Goal: Task Accomplishment & Management: Manage account settings

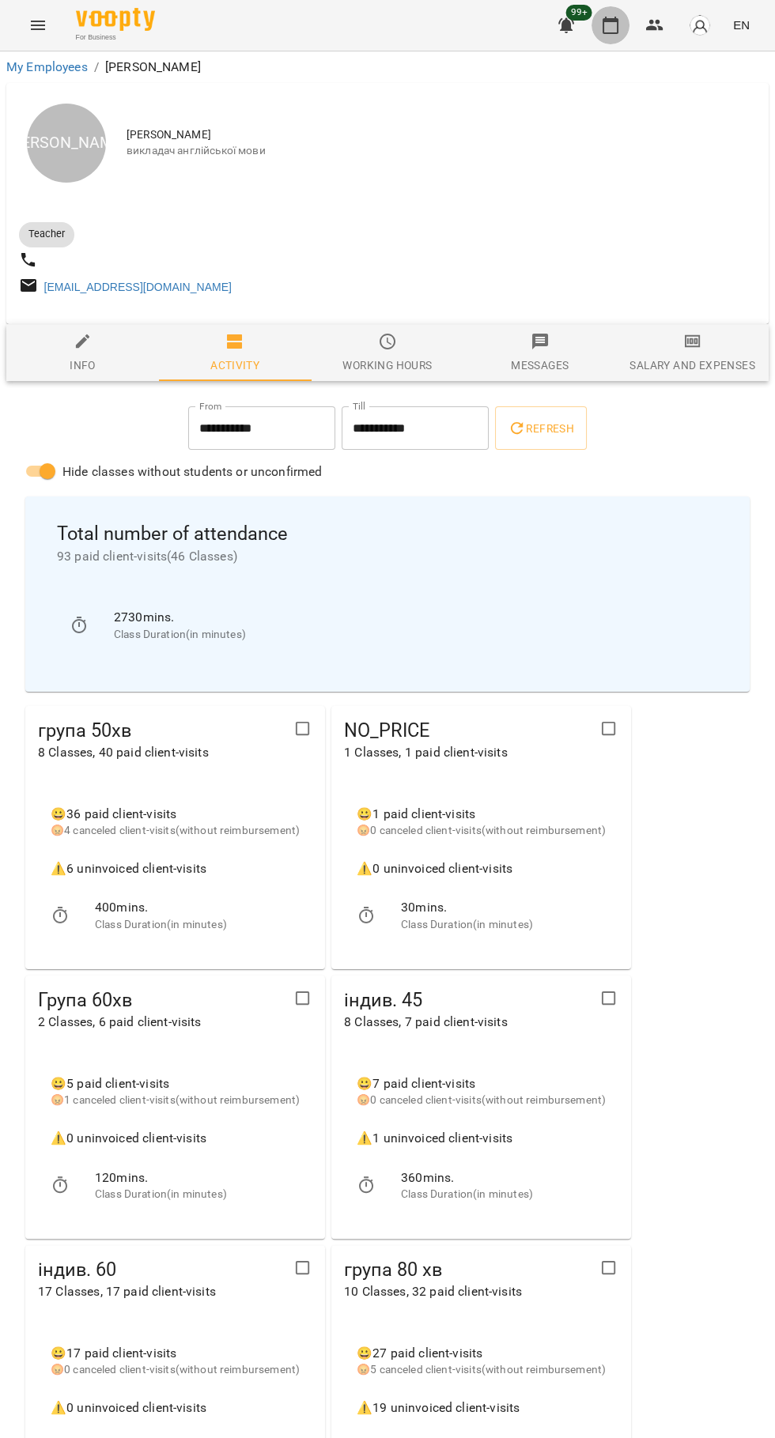
click at [607, 25] on icon "button" at bounding box center [610, 25] width 19 height 19
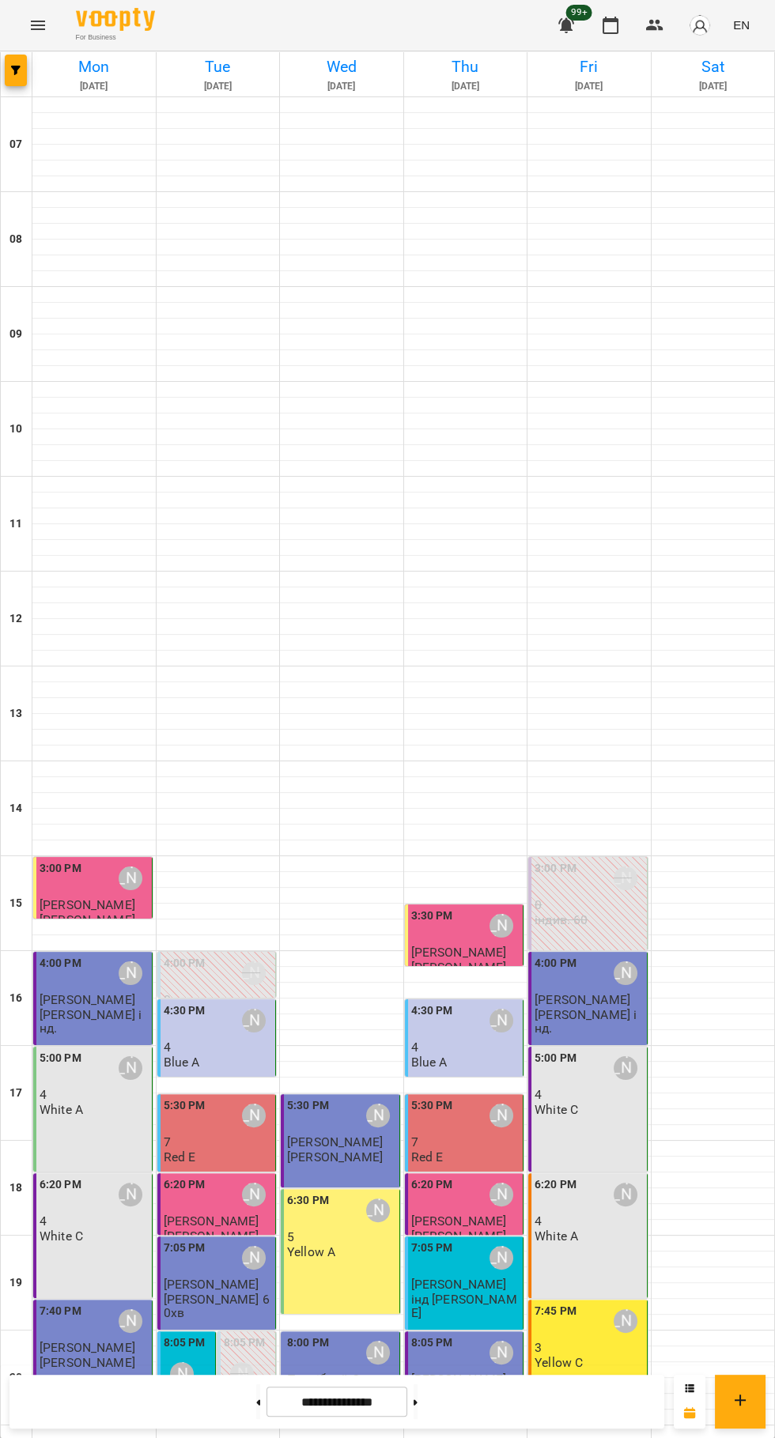
scroll to position [153, 0]
click at [417, 1404] on button at bounding box center [415, 1401] width 4 height 35
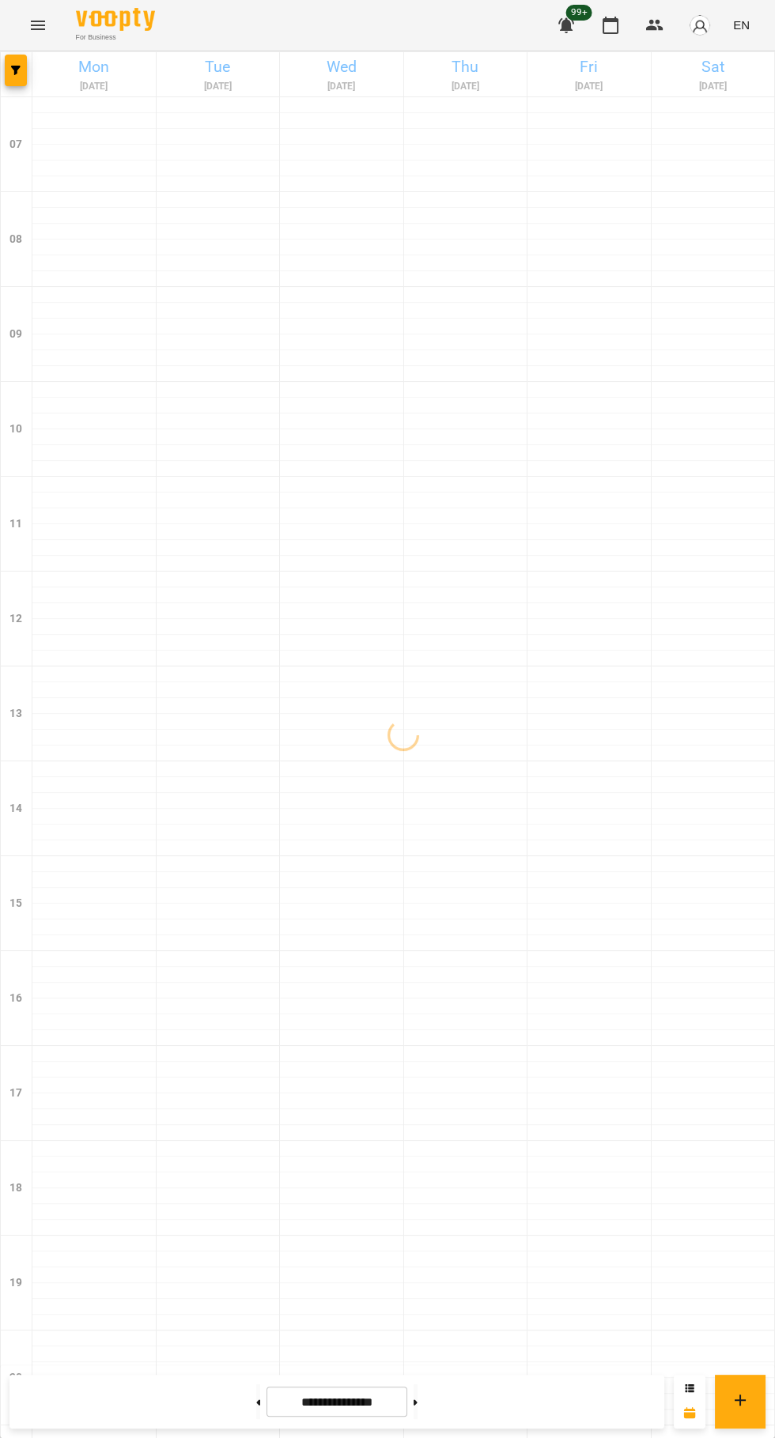
click at [417, 1402] on icon at bounding box center [415, 1402] width 4 height 6
type input "**********"
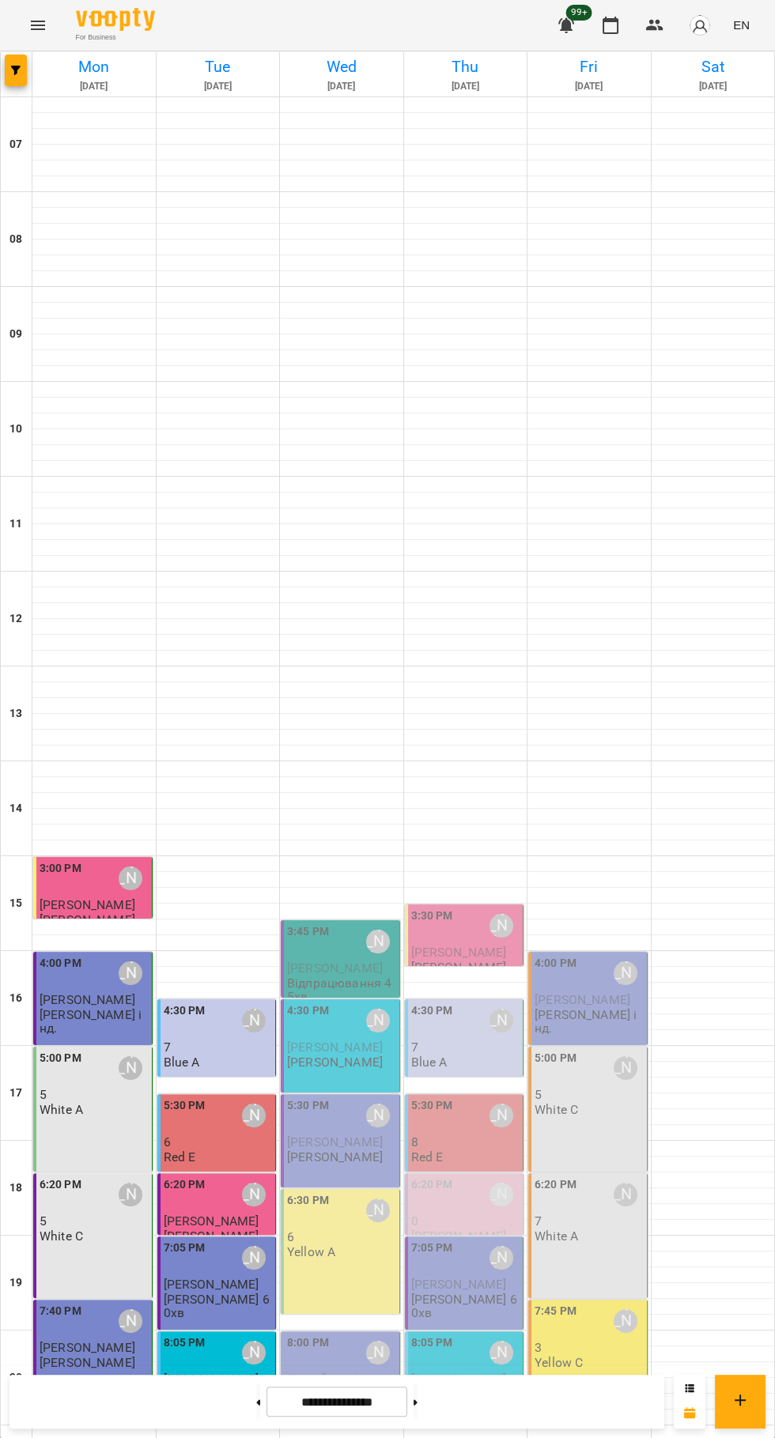
click at [314, 923] on div "3:45 PM" at bounding box center [308, 941] width 42 height 36
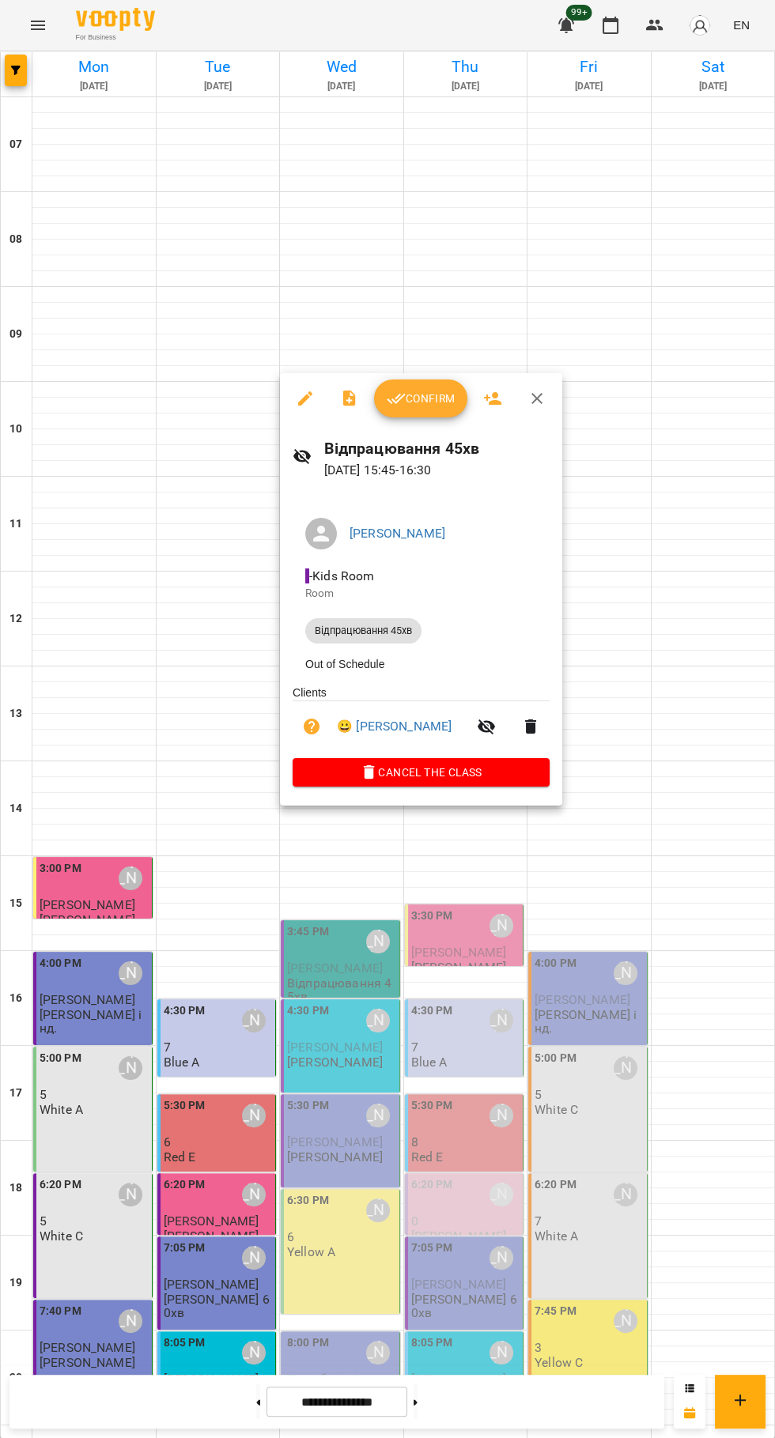
click at [413, 412] on button "Confirm" at bounding box center [420, 398] width 93 height 38
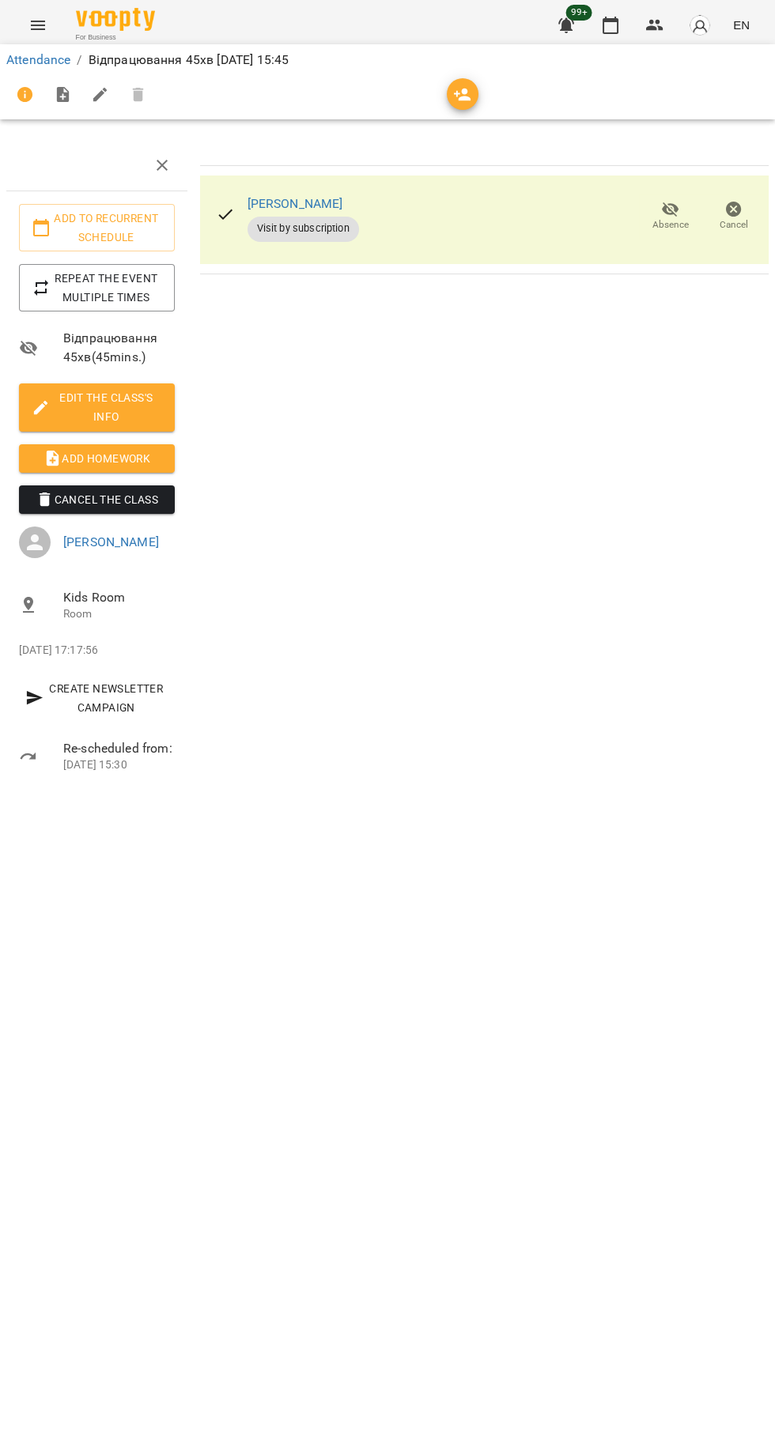
click at [461, 101] on icon "button" at bounding box center [462, 94] width 19 height 19
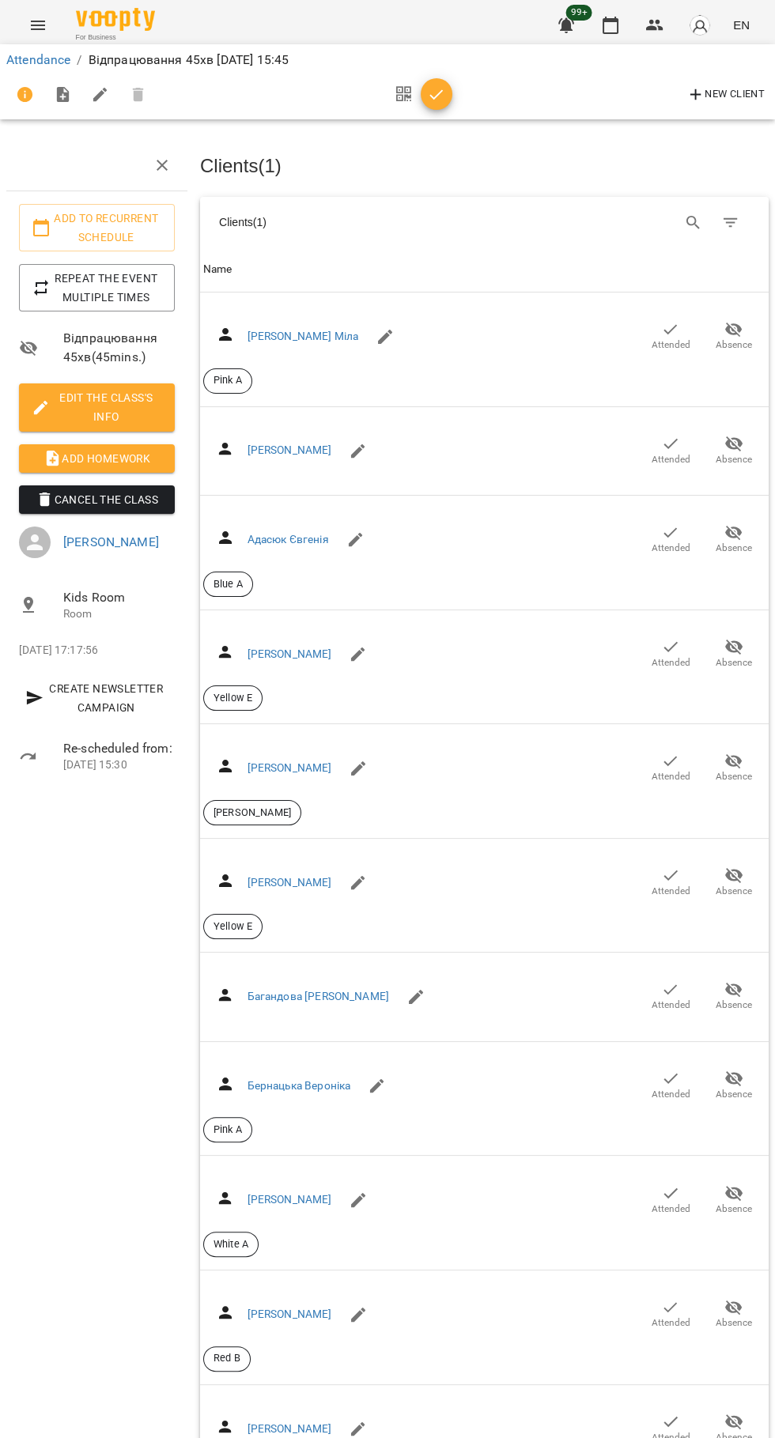
click at [693, 220] on icon "Search" at bounding box center [693, 222] width 19 height 19
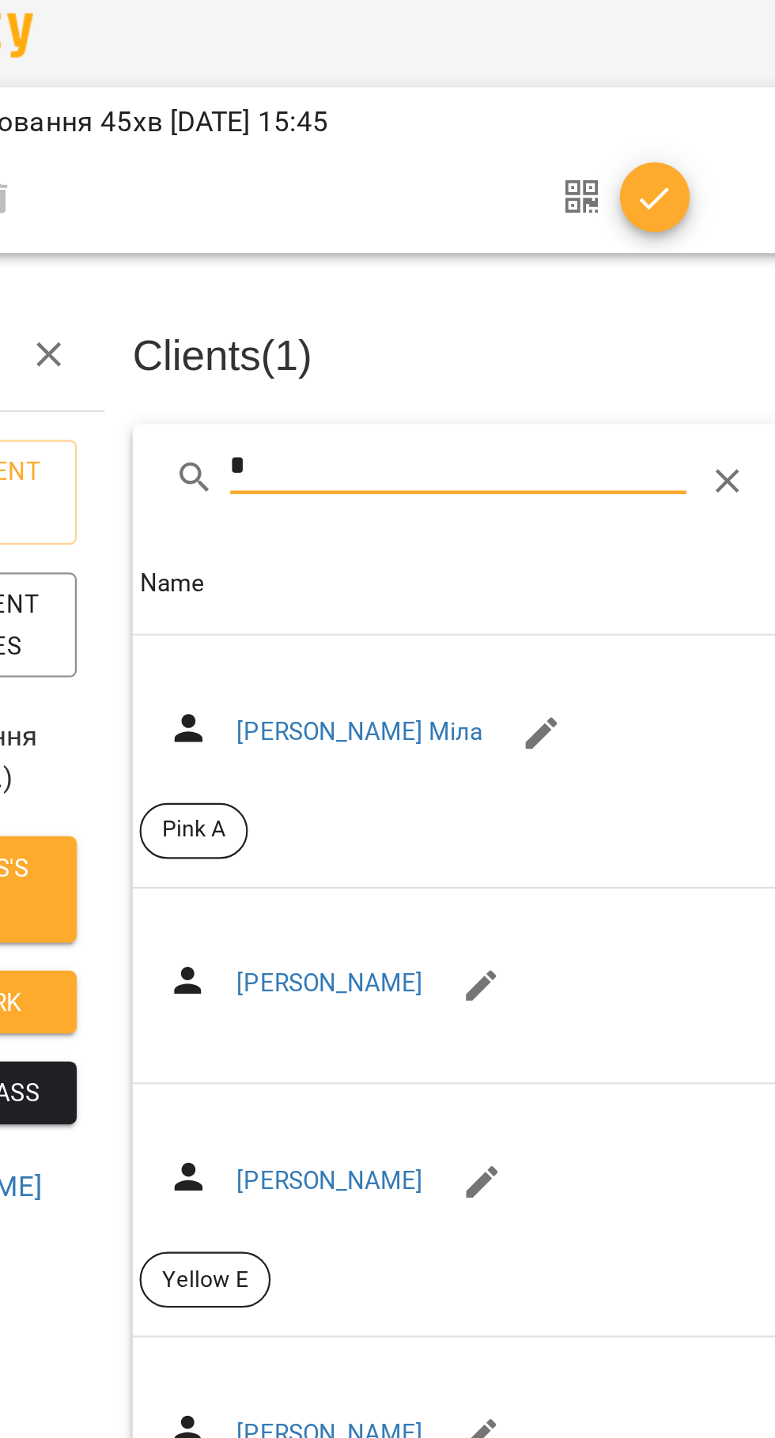
type input "**"
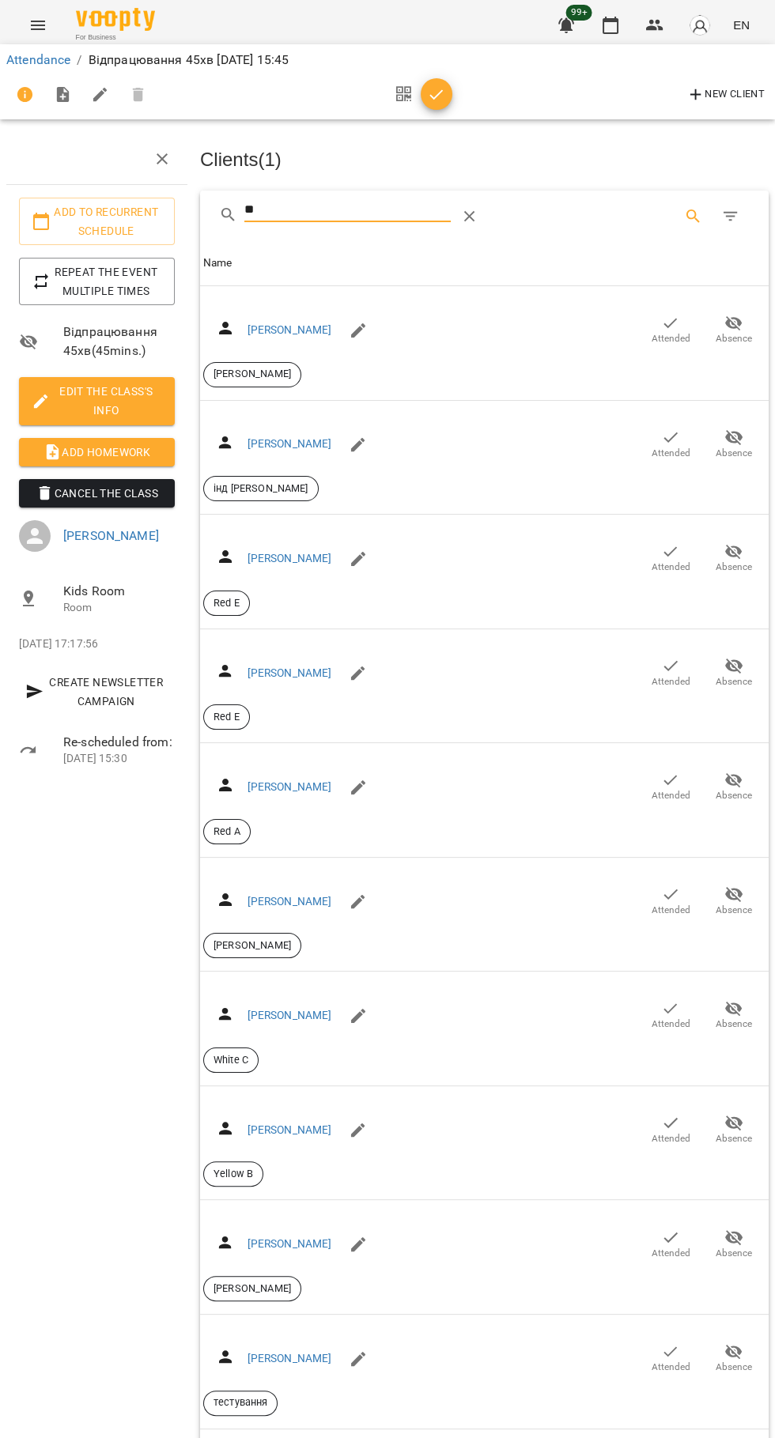
scroll to position [1123, 0]
click at [436, 93] on icon "button" at bounding box center [436, 94] width 19 height 19
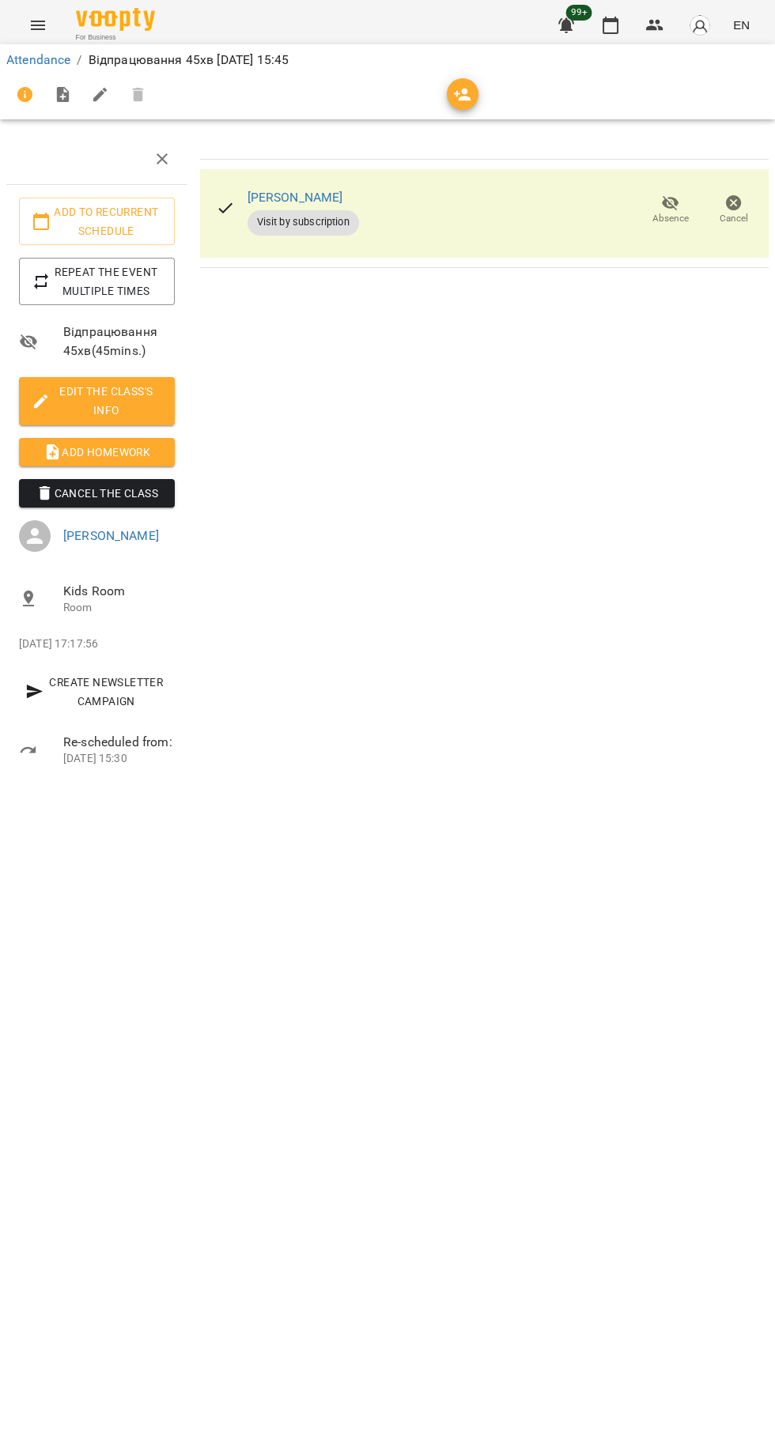
scroll to position [0, 0]
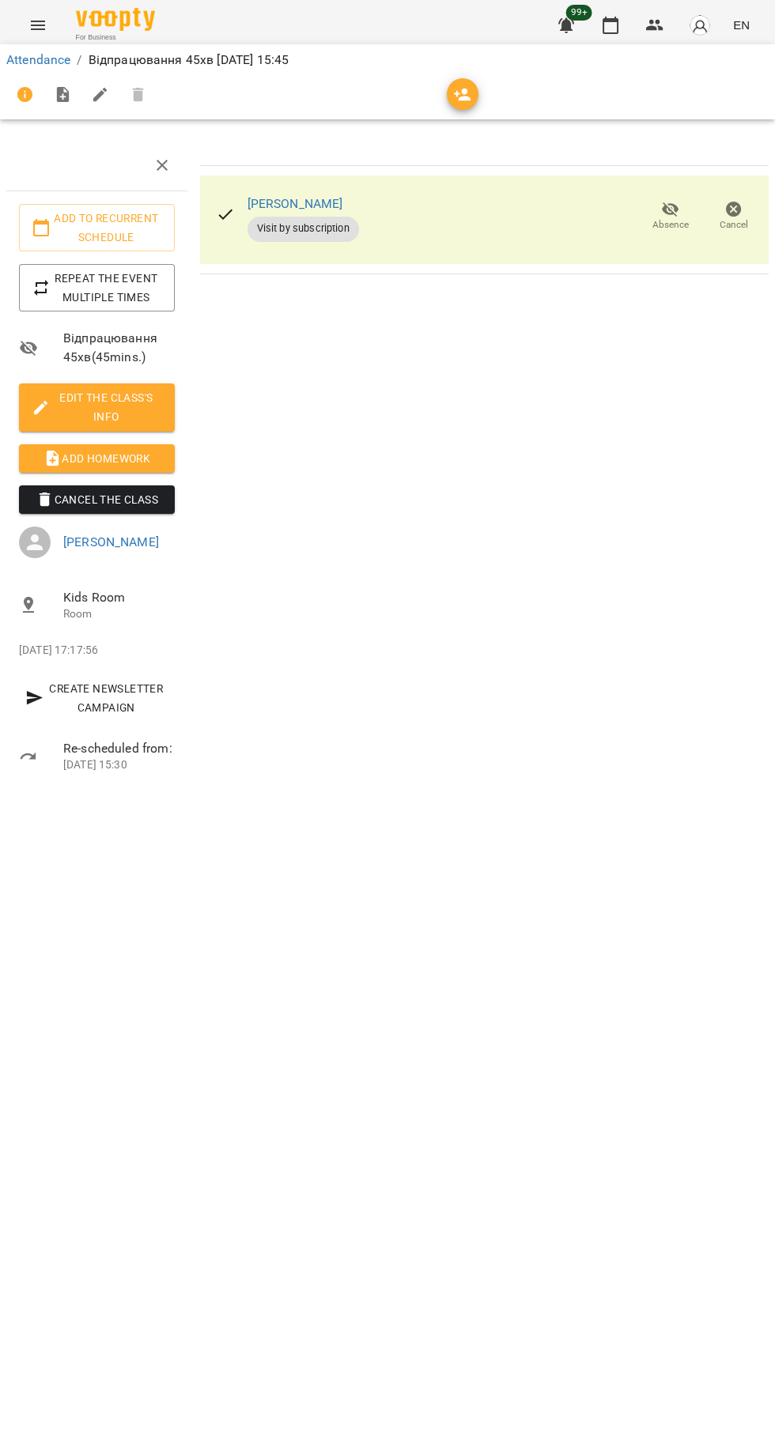
click at [611, 22] on icon "button" at bounding box center [610, 25] width 19 height 19
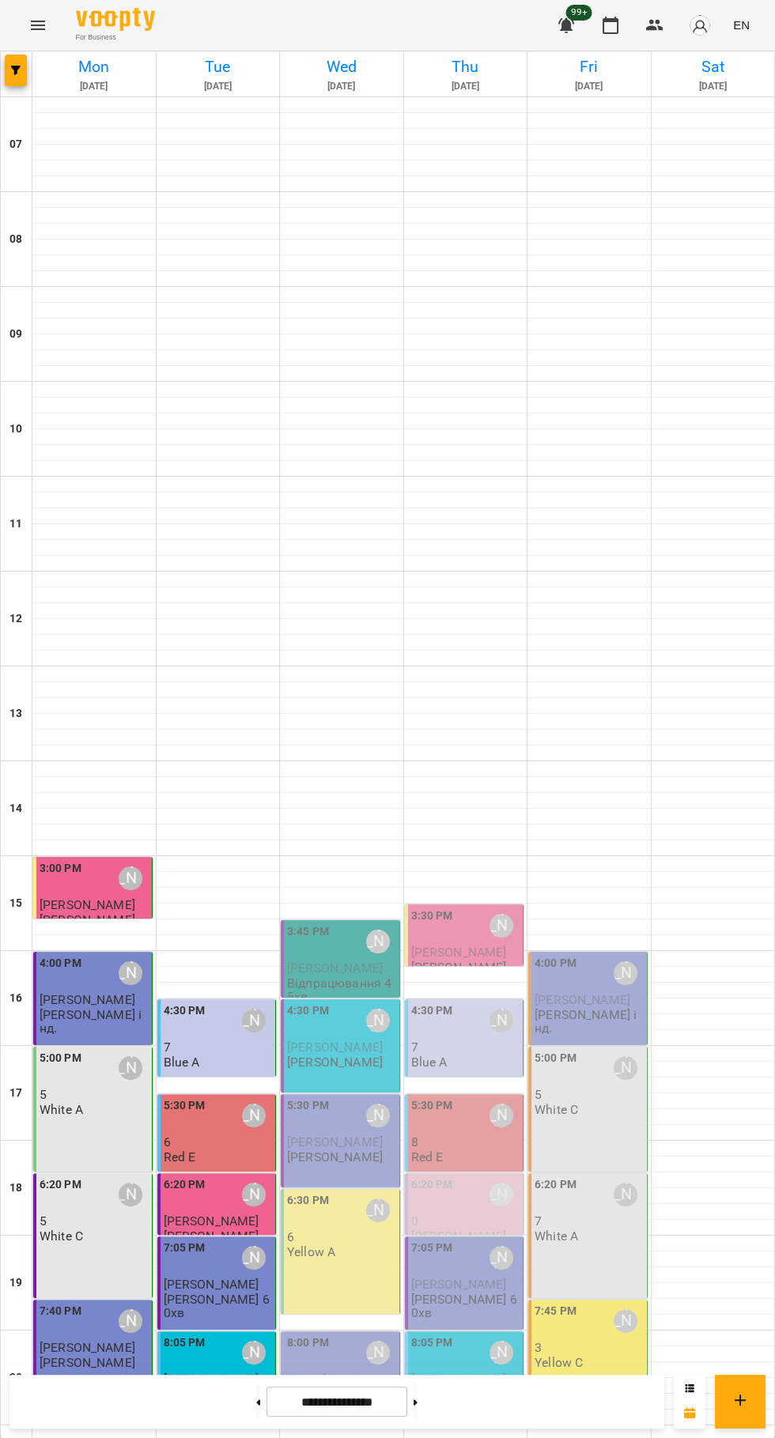
scroll to position [153, 0]
click at [346, 1040] on span "[PERSON_NAME]" at bounding box center [335, 1047] width 96 height 15
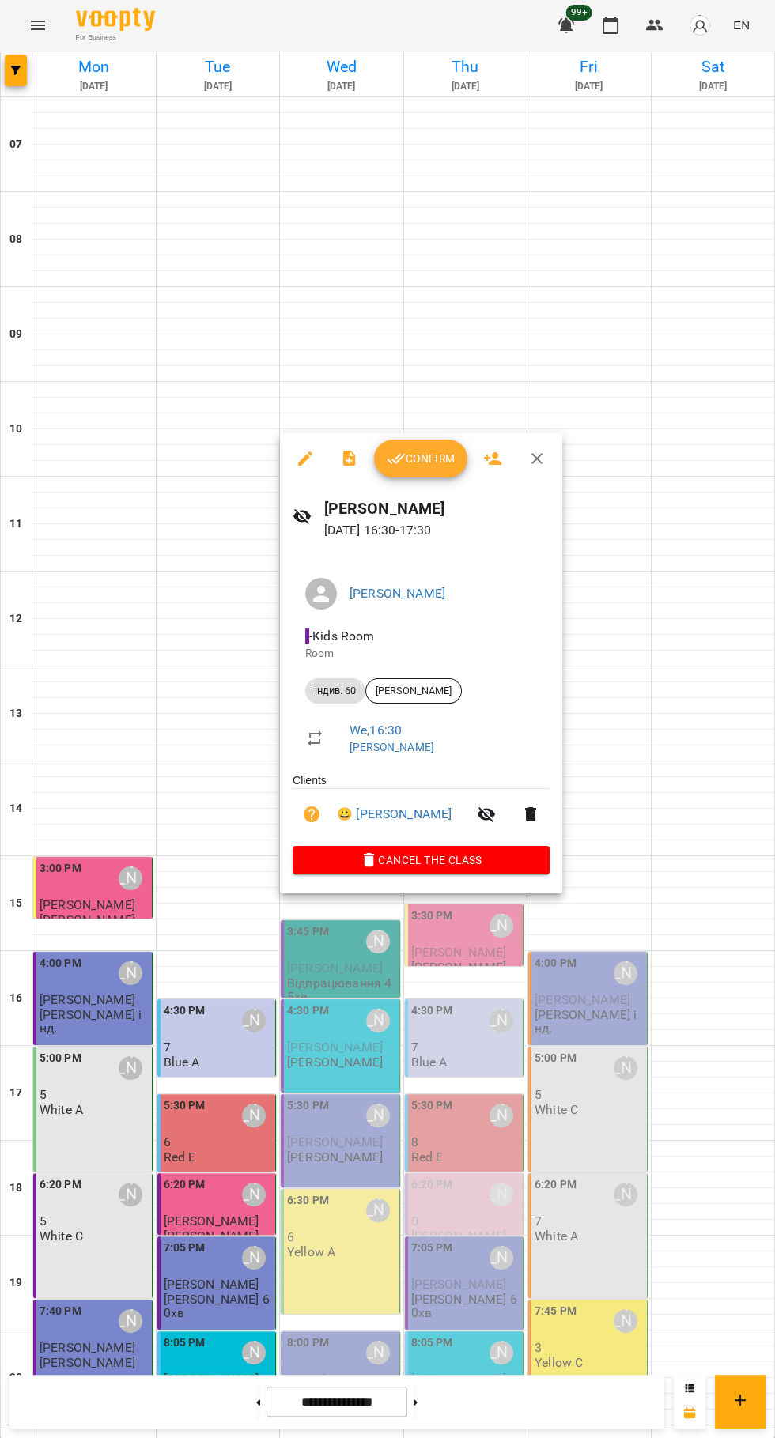
click at [415, 459] on span "Confirm" at bounding box center [421, 458] width 68 height 19
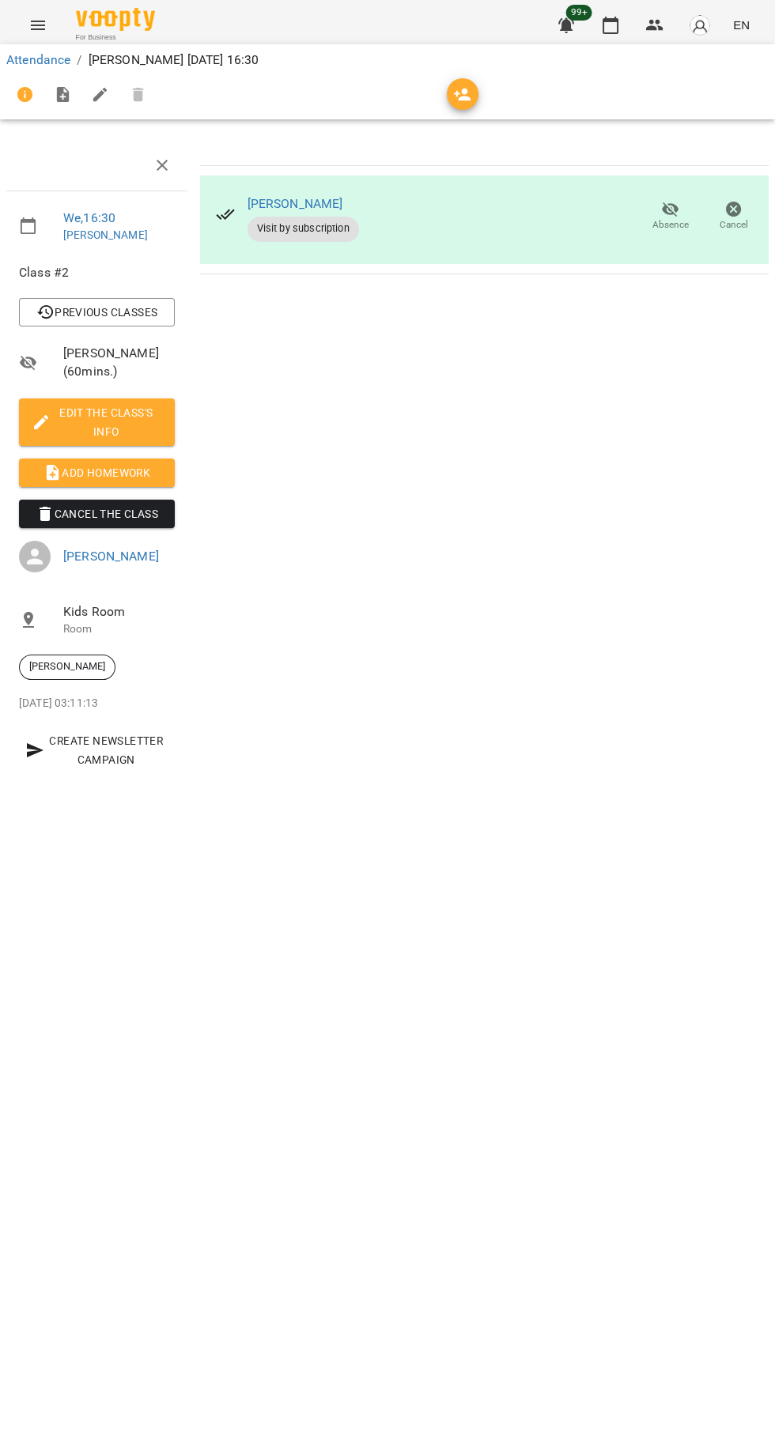
click at [154, 469] on span "Add Homework" at bounding box center [97, 472] width 130 height 19
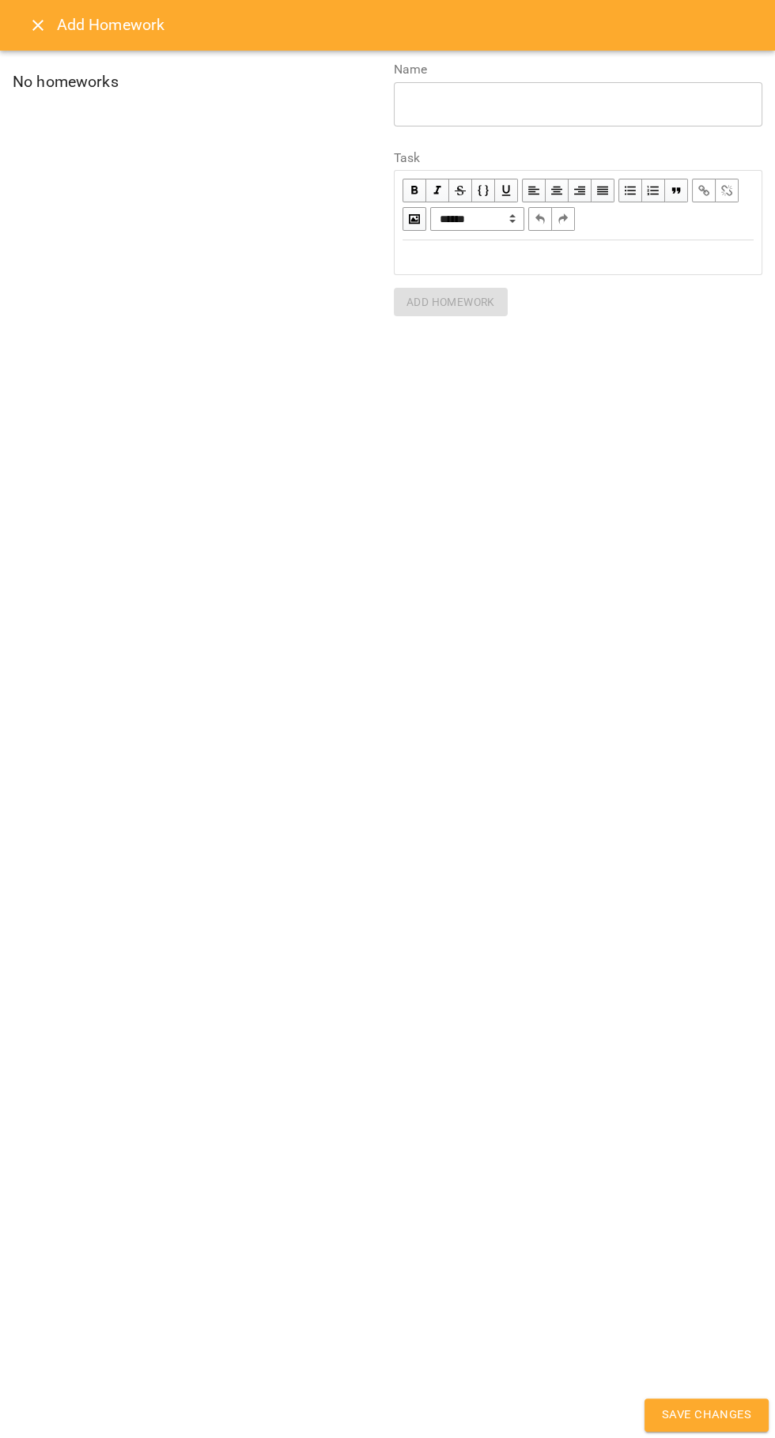
click at [636, 263] on div "Edit text" at bounding box center [577, 257] width 351 height 18
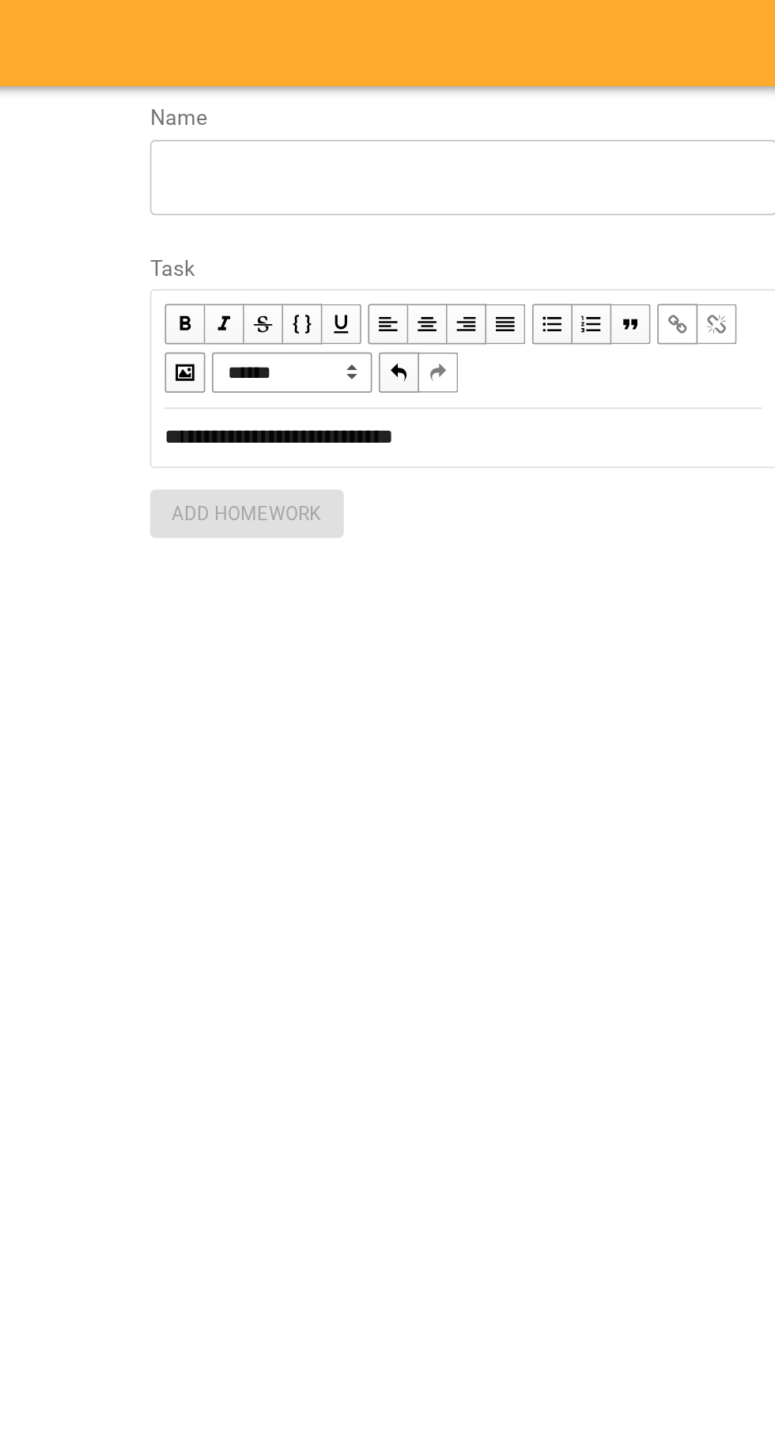
click at [606, 101] on textarea at bounding box center [578, 103] width 346 height 15
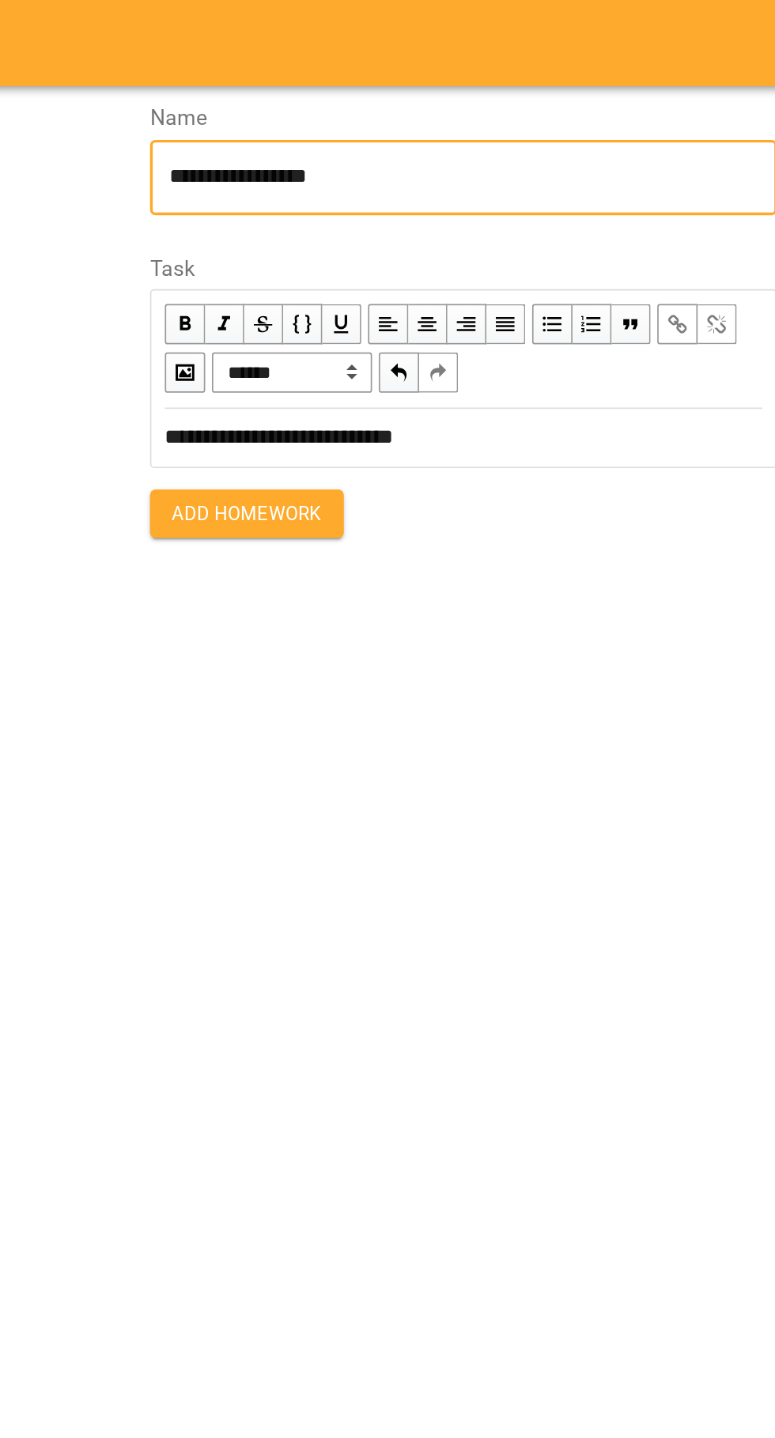
type textarea "**********"
click at [487, 302] on span "Add Homework" at bounding box center [450, 302] width 89 height 19
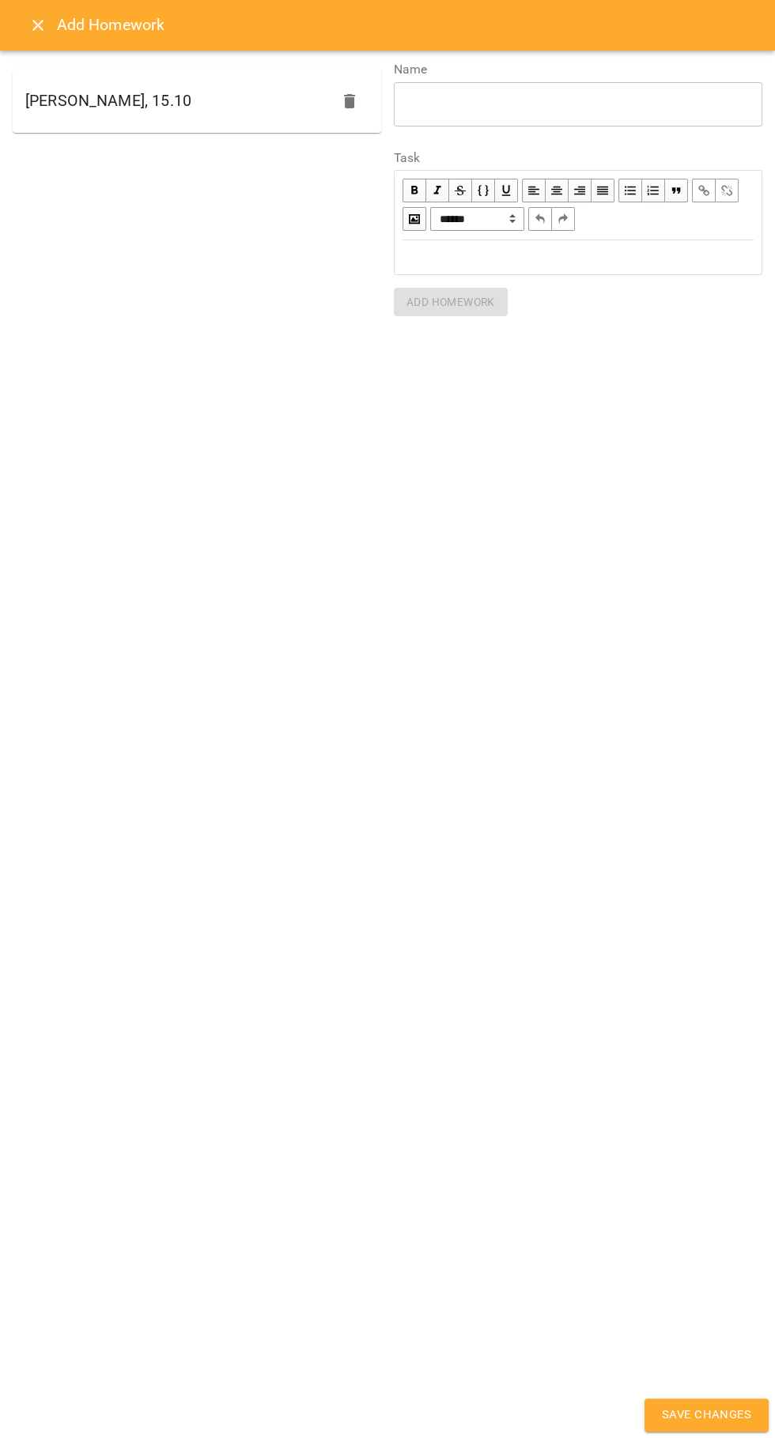
click at [686, 1417] on span "Save Changes" at bounding box center [706, 1415] width 89 height 21
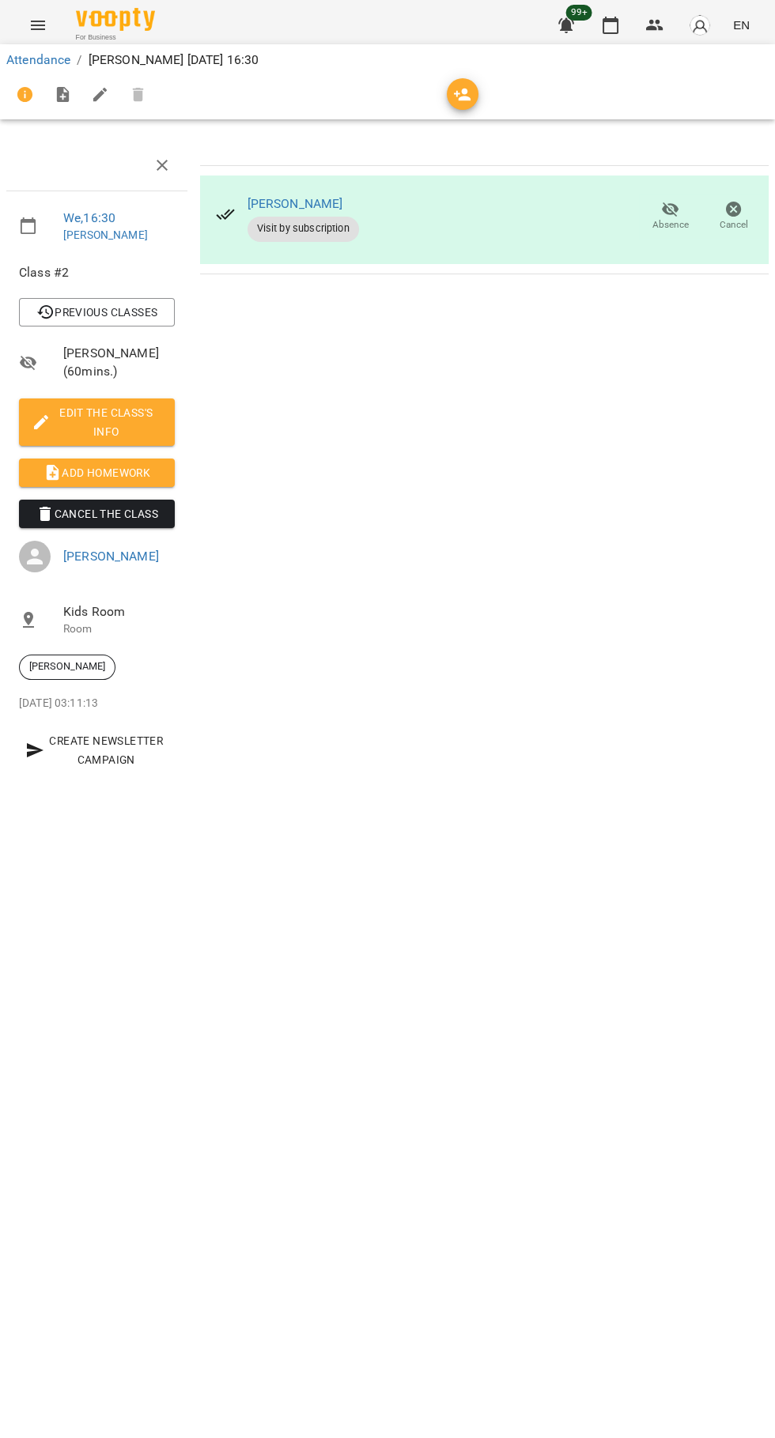
click at [613, 34] on icon "button" at bounding box center [610, 25] width 19 height 19
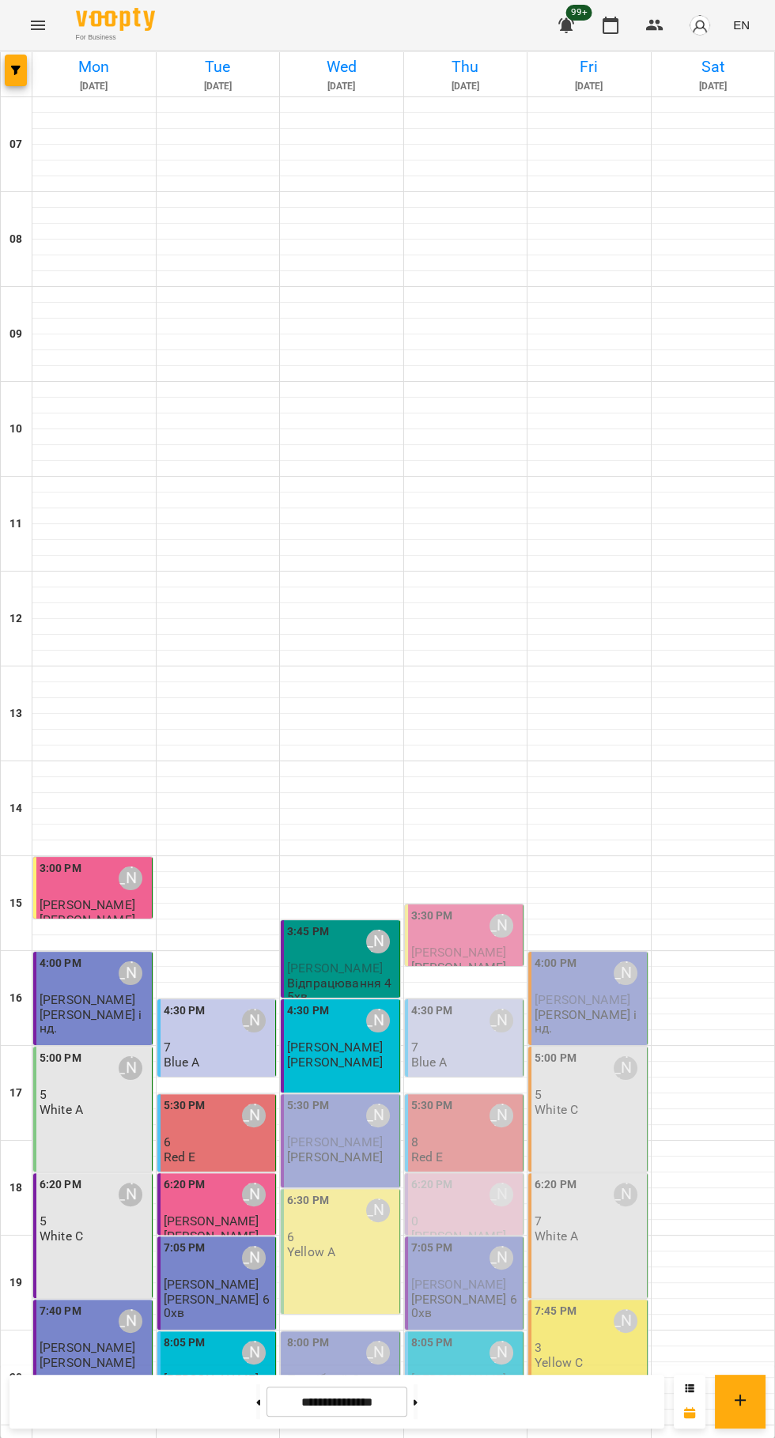
click at [319, 942] on div "3:45 PM" at bounding box center [308, 941] width 42 height 36
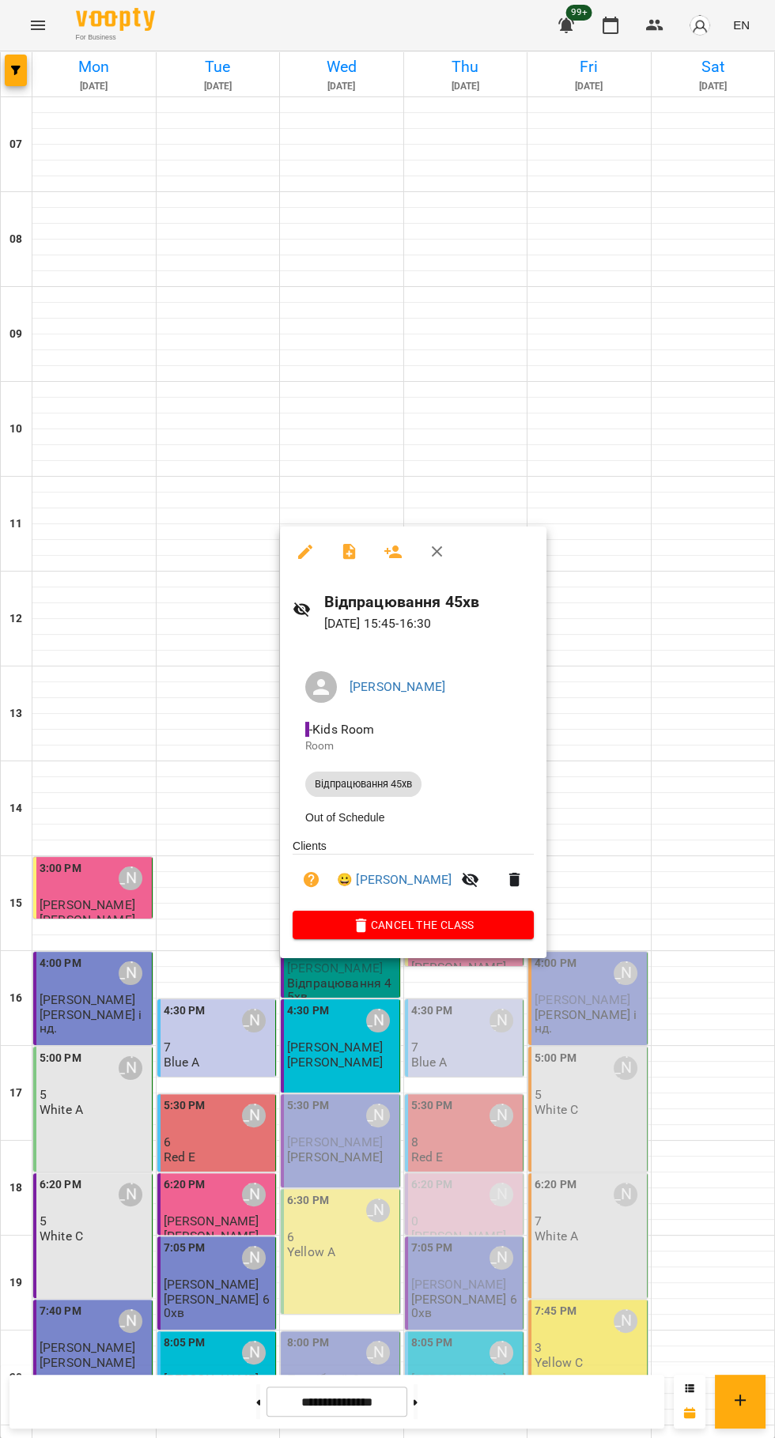
click at [746, 879] on div at bounding box center [387, 719] width 775 height 1438
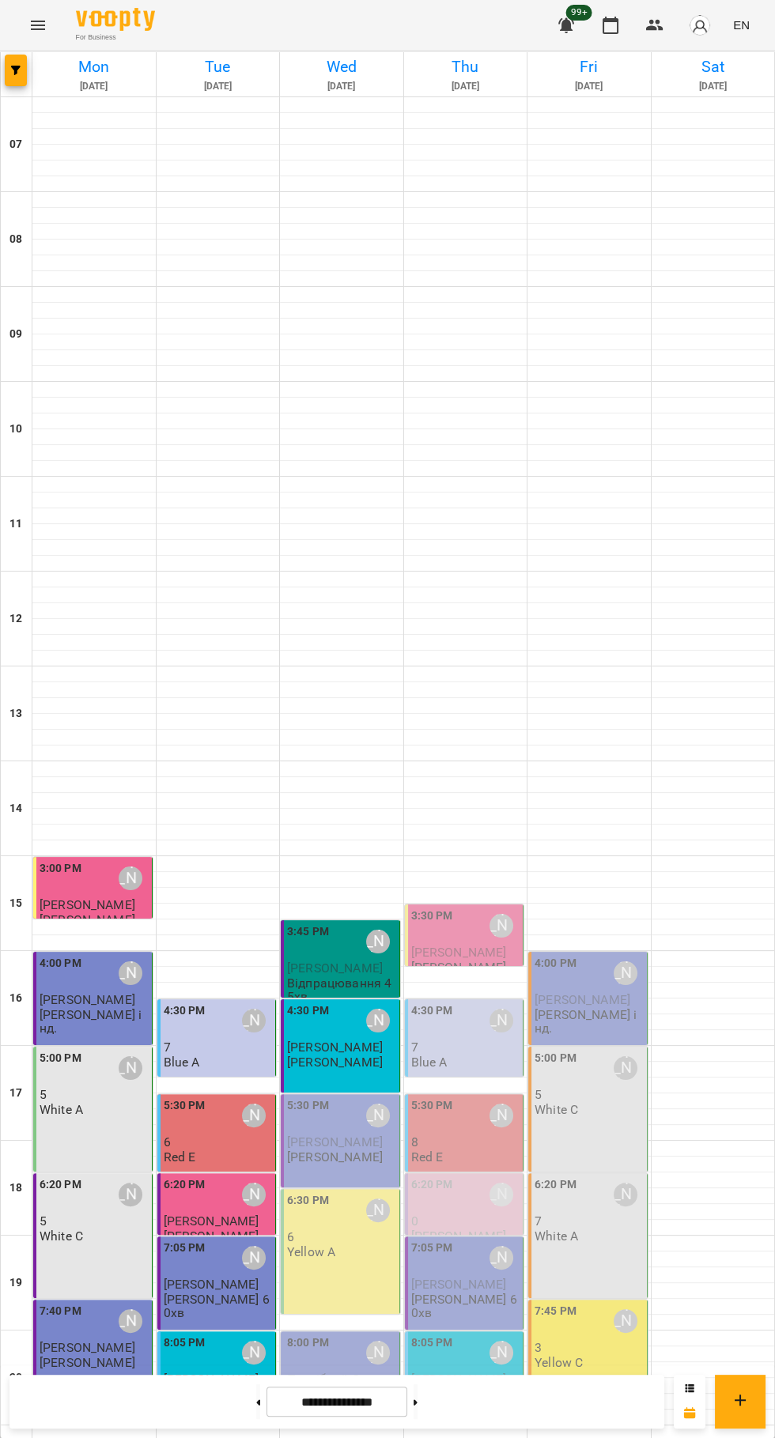
scroll to position [130, 0]
click at [314, 1134] on span "[PERSON_NAME]" at bounding box center [335, 1141] width 96 height 15
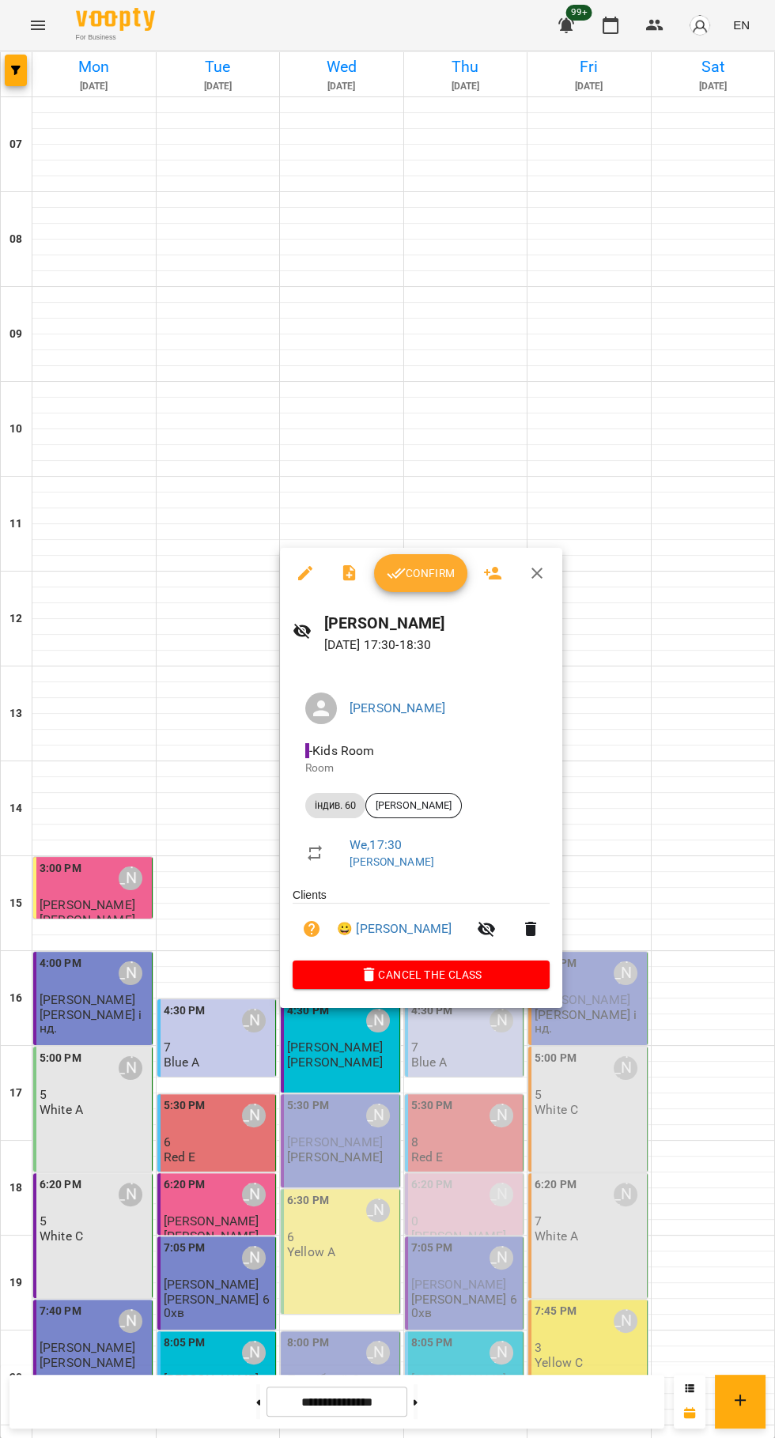
click at [420, 576] on span "Confirm" at bounding box center [421, 573] width 68 height 19
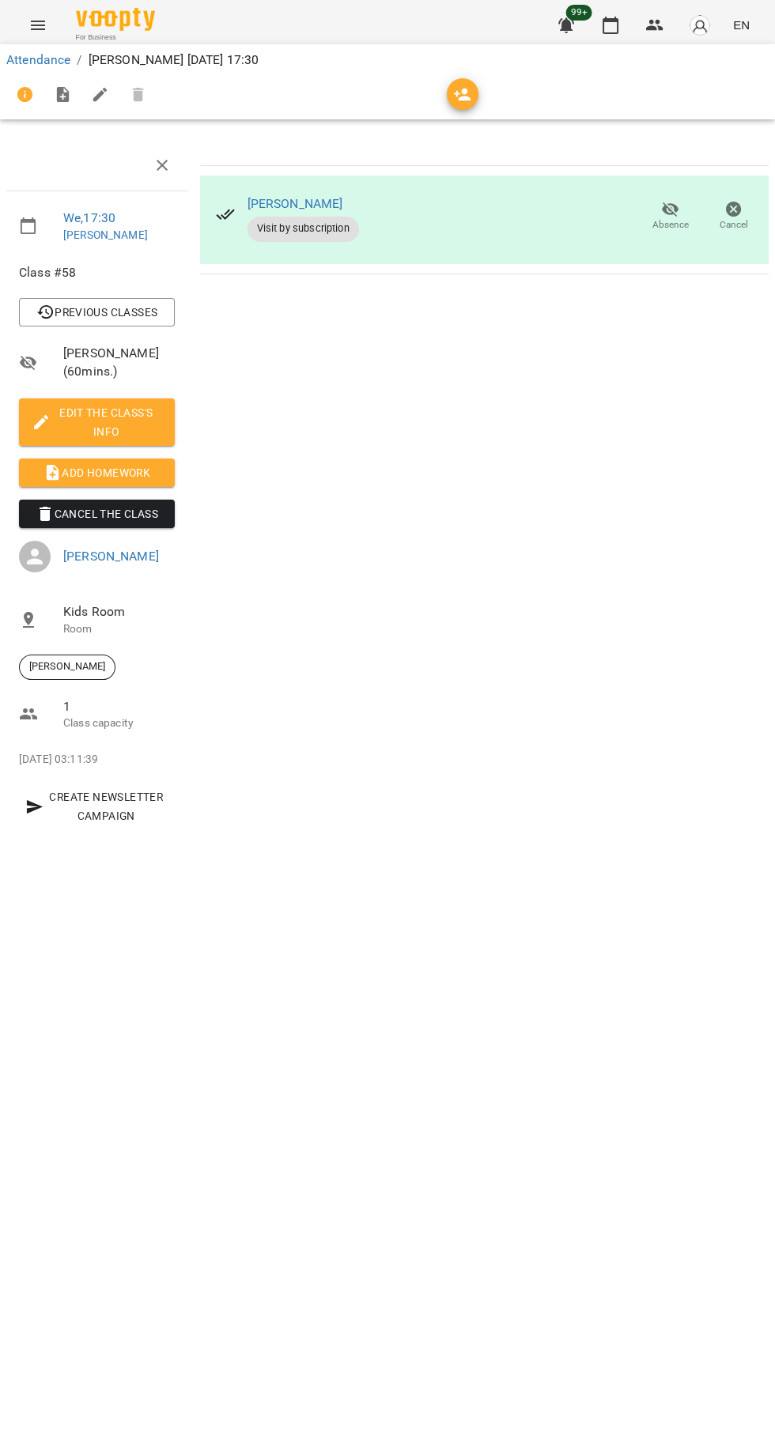
click at [606, 28] on icon "button" at bounding box center [610, 25] width 19 height 19
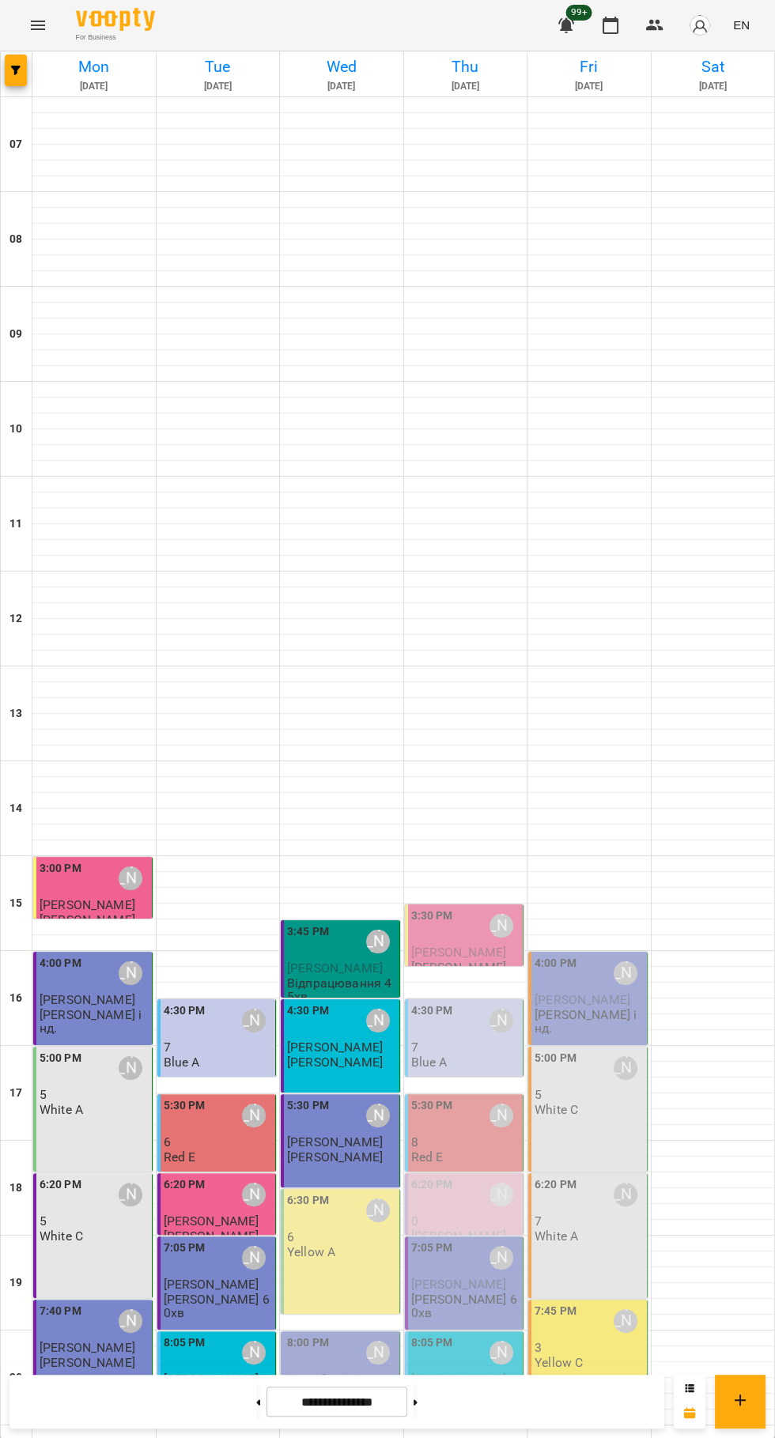
scroll to position [153, 0]
click at [332, 1189] on div "6:30 PM Юлія Драгомощенко 6 Yellow A" at bounding box center [340, 1251] width 119 height 125
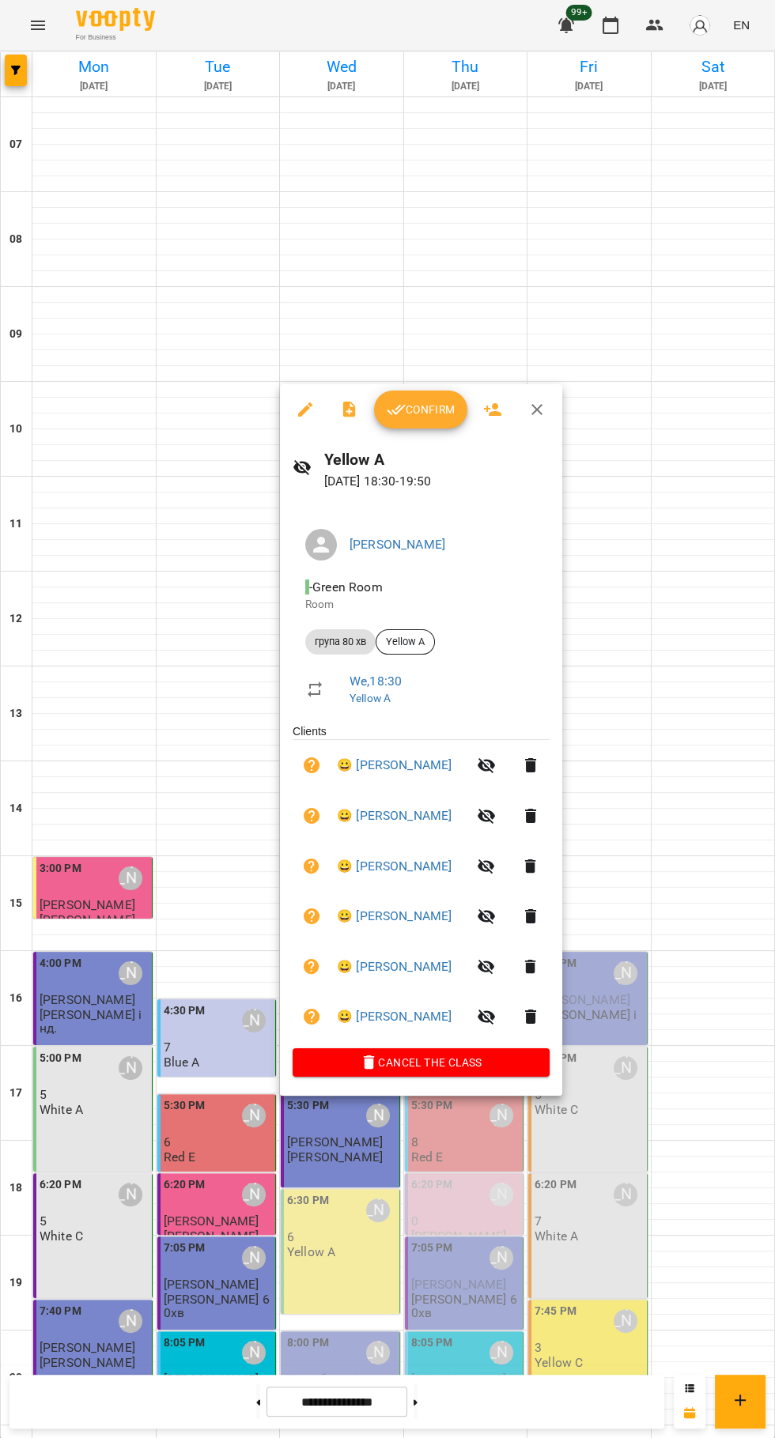
click at [406, 409] on span "Confirm" at bounding box center [421, 409] width 68 height 19
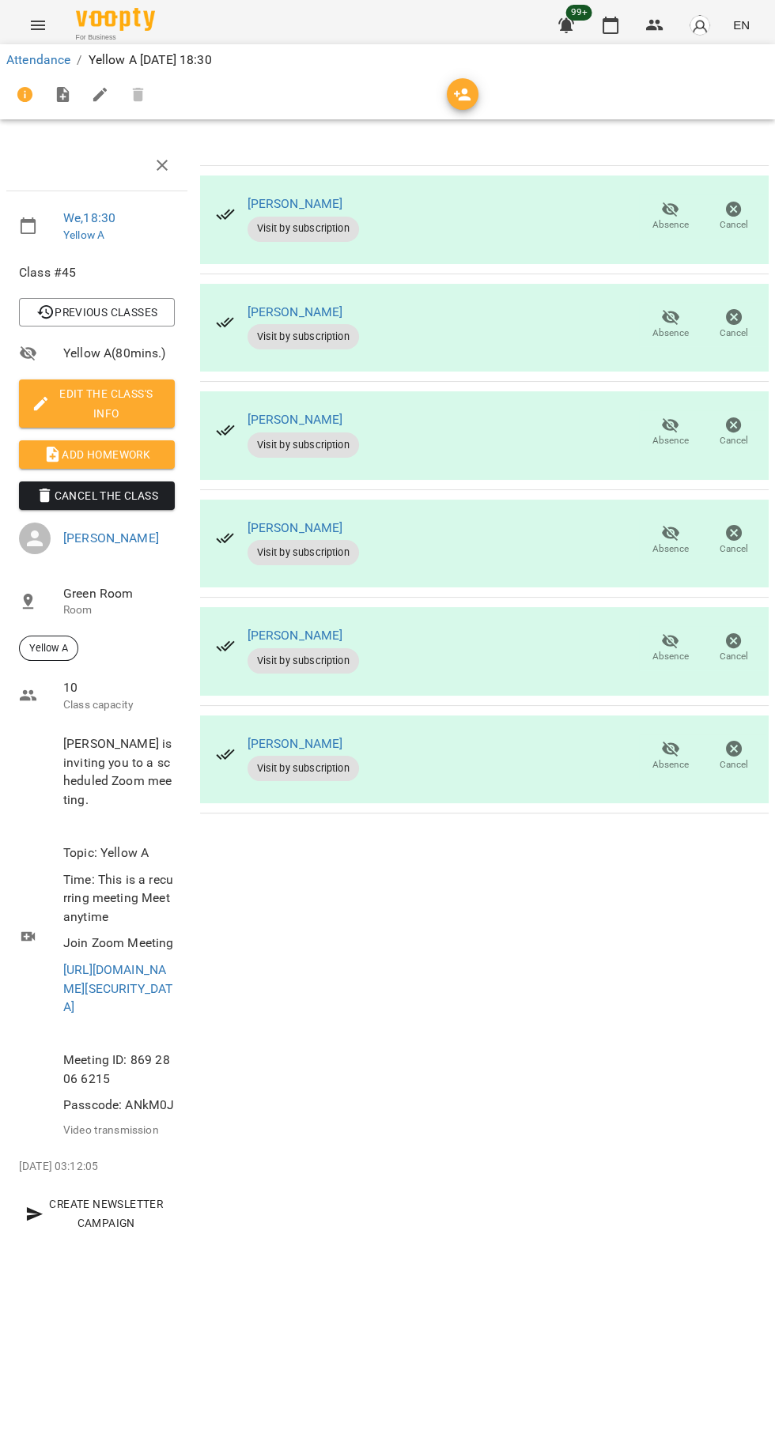
click at [610, 25] on icon "button" at bounding box center [610, 25] width 19 height 19
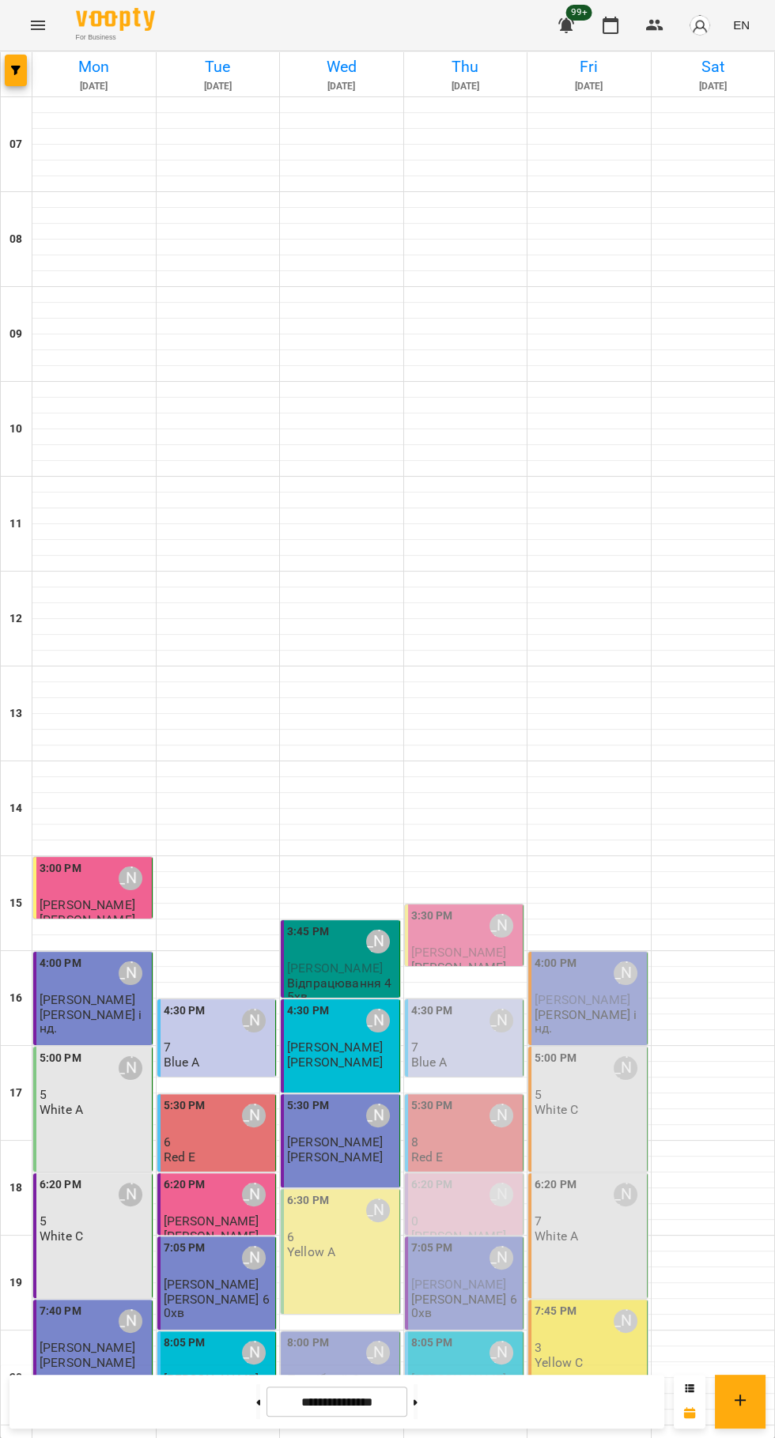
scroll to position [153, 0]
click at [335, 1189] on div "6:30 PM Юлія Драгомощенко 6 Yellow A" at bounding box center [340, 1251] width 119 height 125
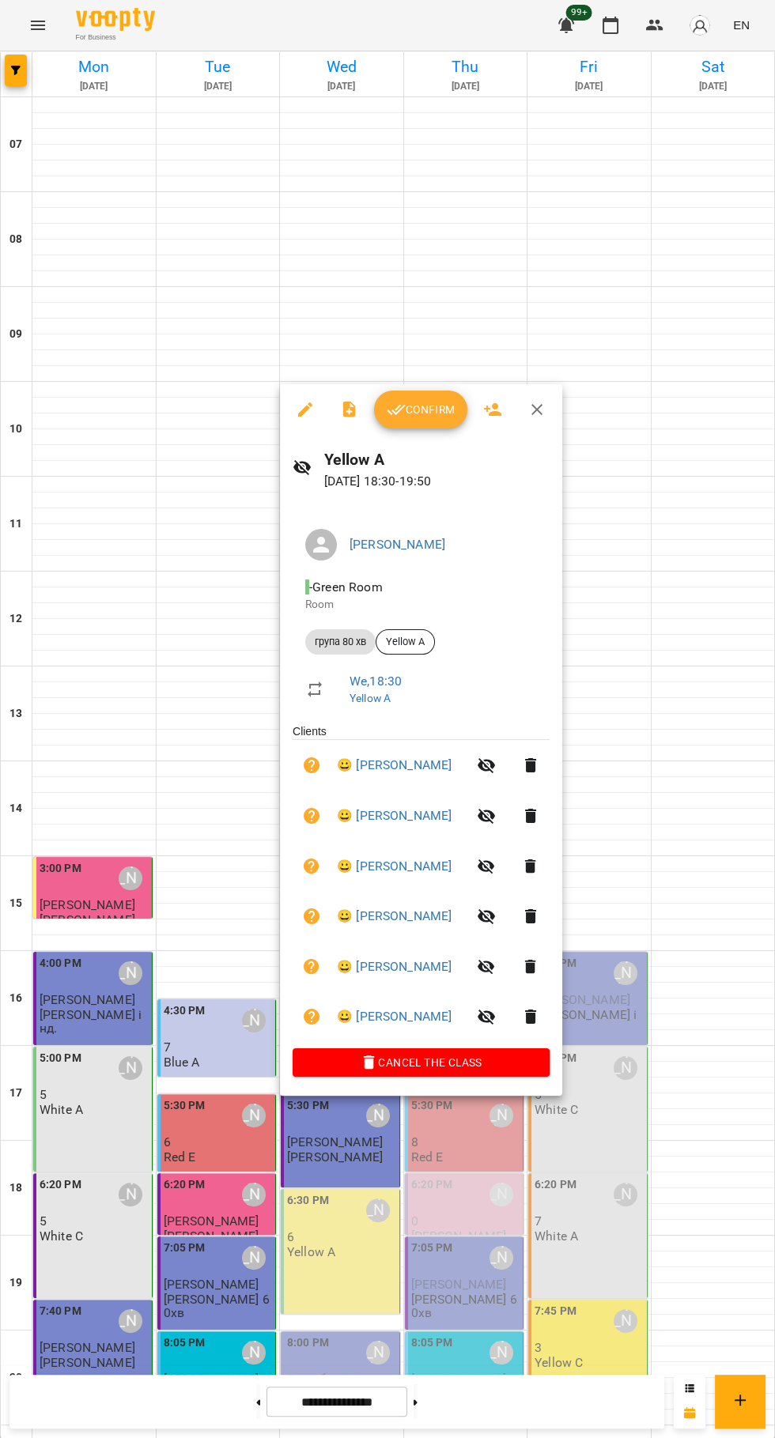
click at [415, 400] on span "Confirm" at bounding box center [421, 409] width 68 height 19
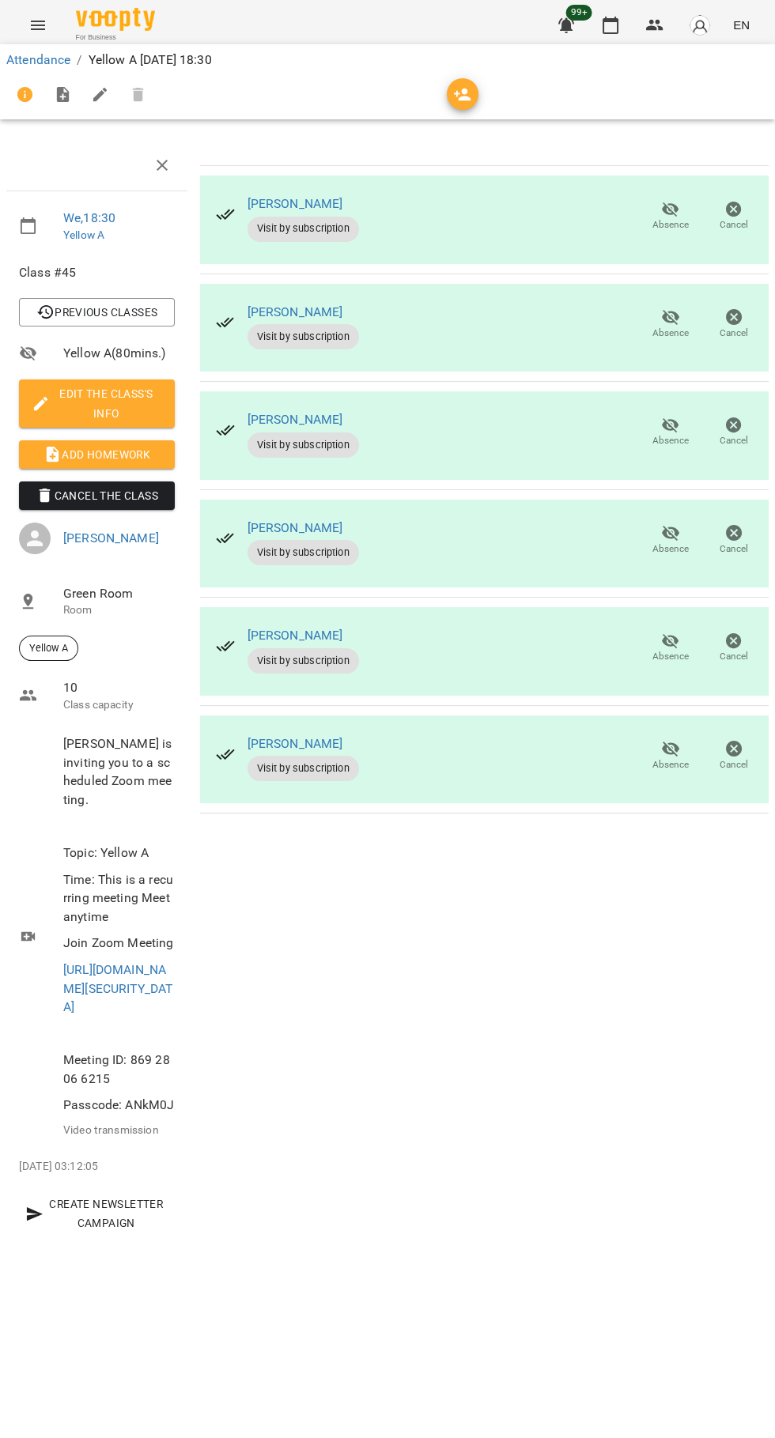
click at [611, 24] on icon "button" at bounding box center [610, 25] width 19 height 19
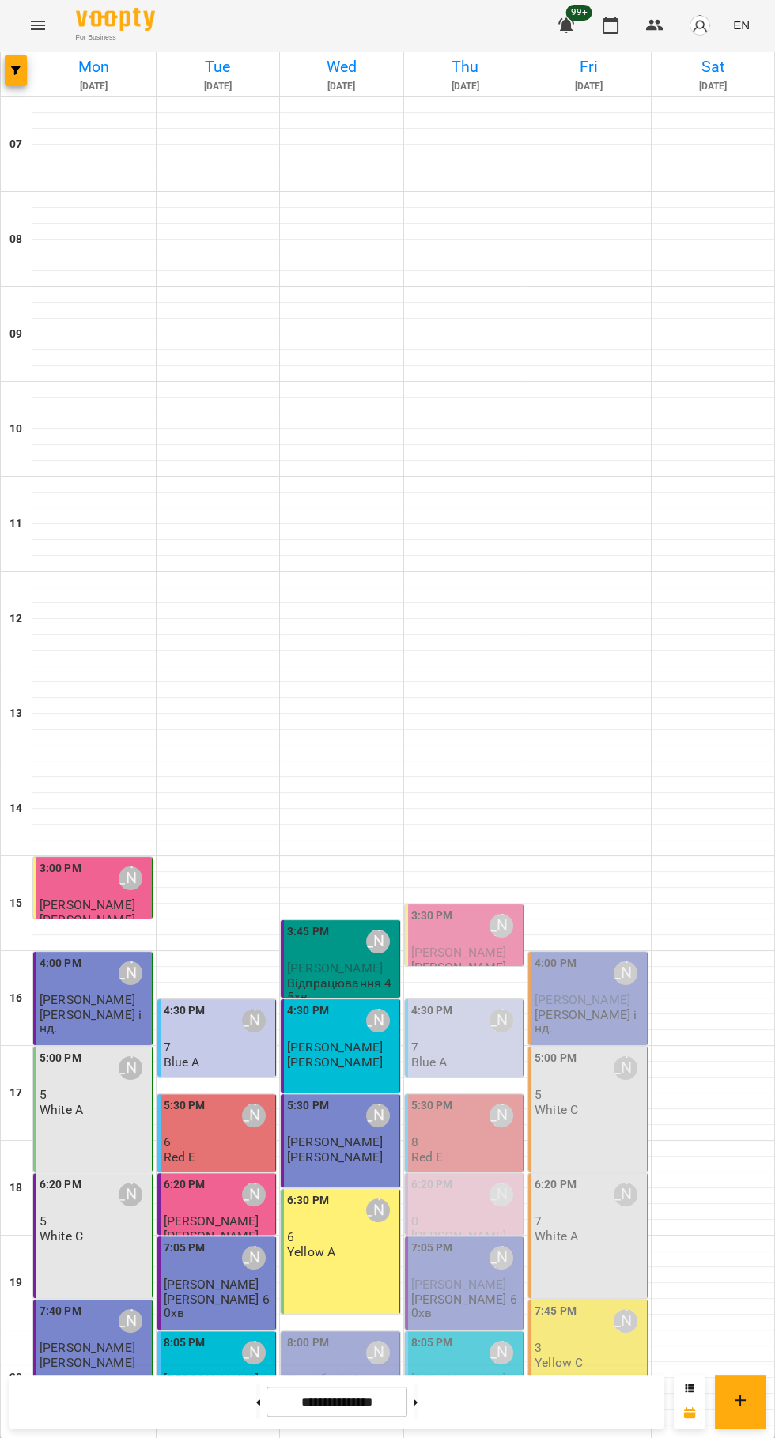
scroll to position [153, 0]
click at [341, 1387] on p "Погрібний Олександр" at bounding box center [341, 1401] width 109 height 28
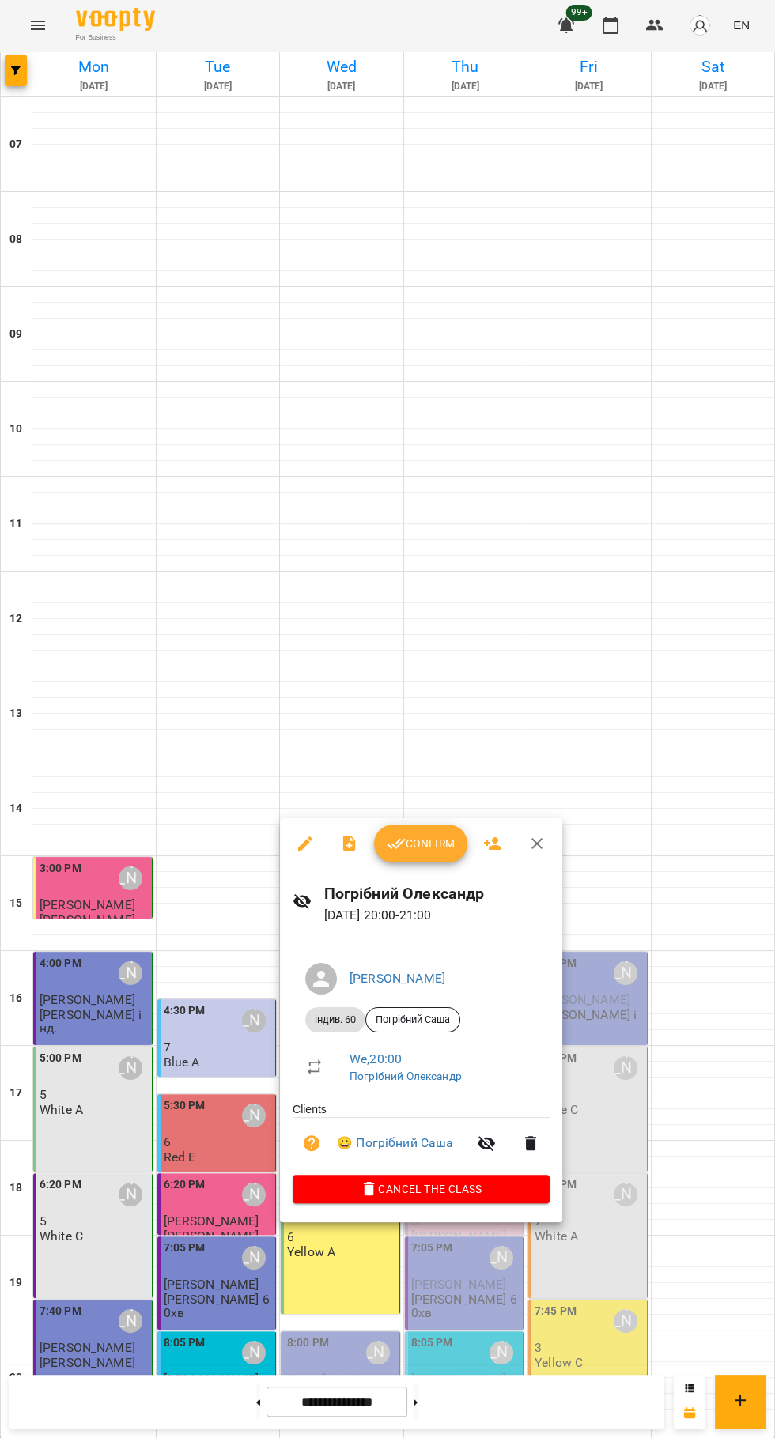
click at [406, 843] on span "Confirm" at bounding box center [421, 843] width 68 height 19
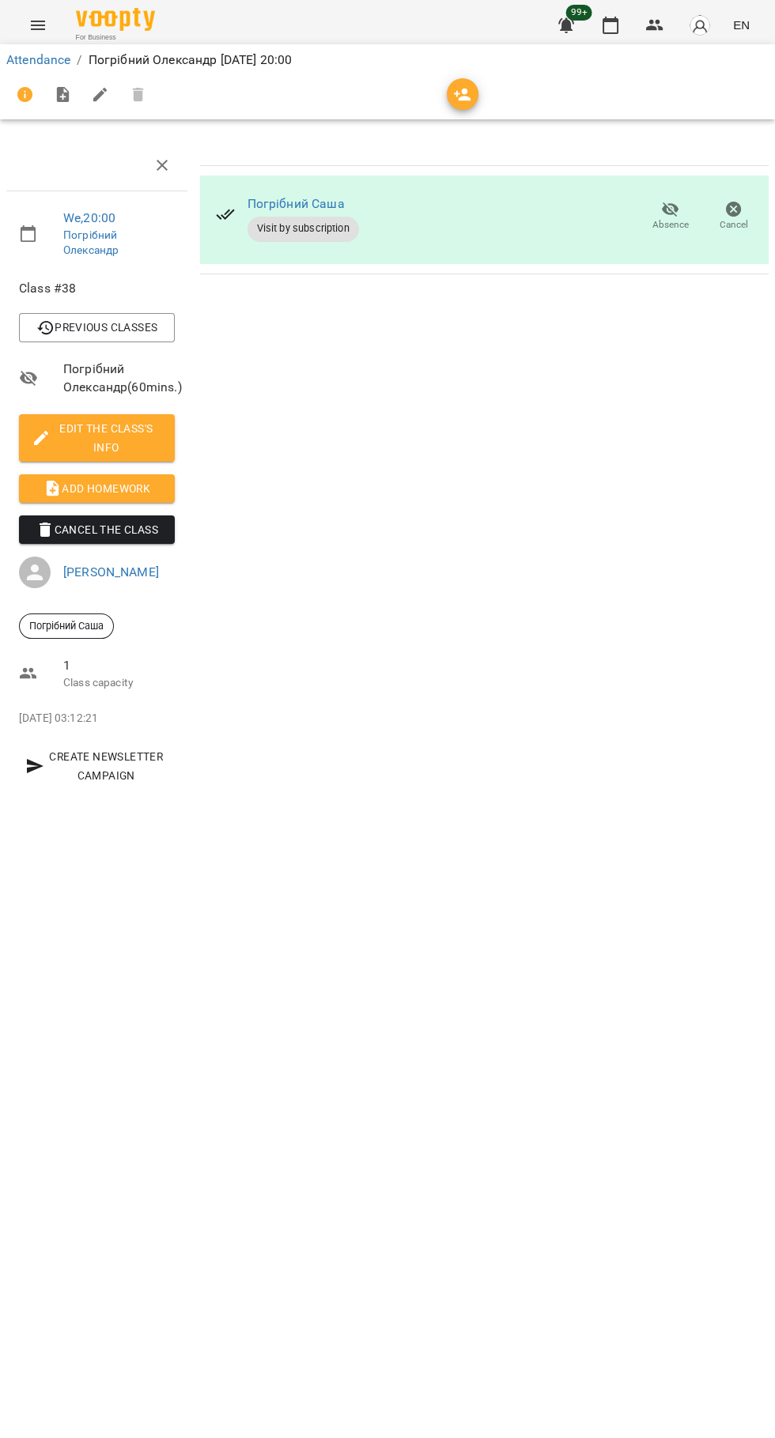
click at [576, 29] on icon "button" at bounding box center [566, 25] width 19 height 19
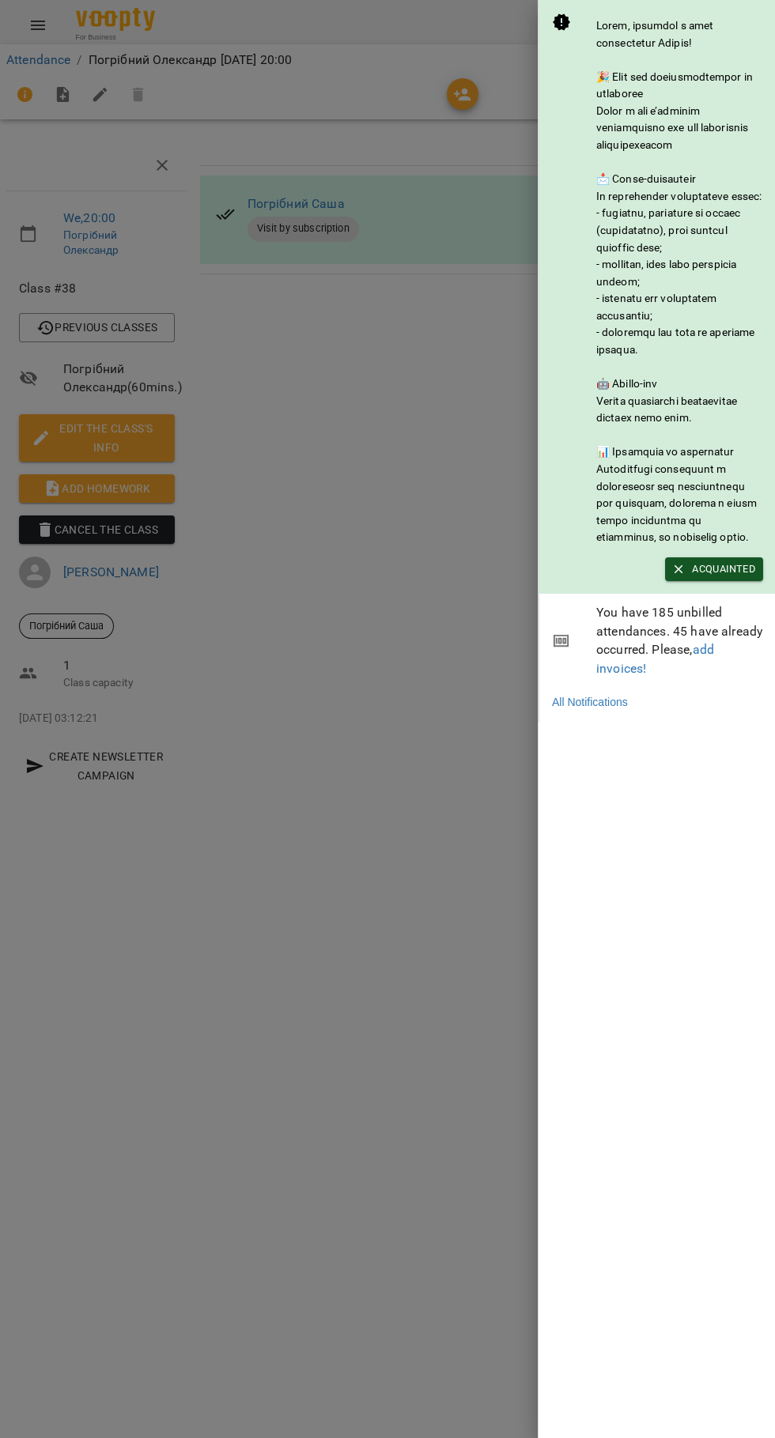
click at [407, 930] on div at bounding box center [387, 719] width 775 height 1438
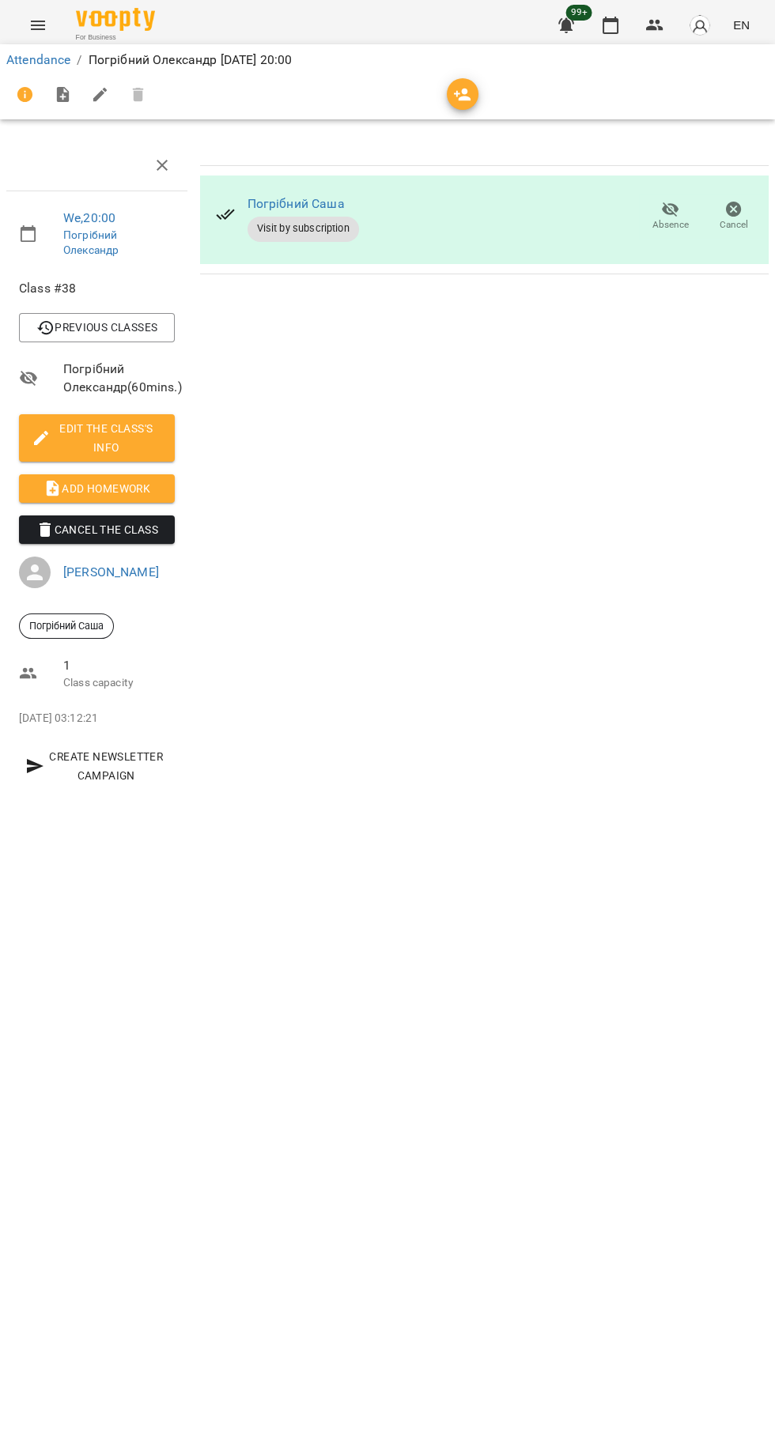
click at [593, 25] on button "button" at bounding box center [610, 25] width 38 height 38
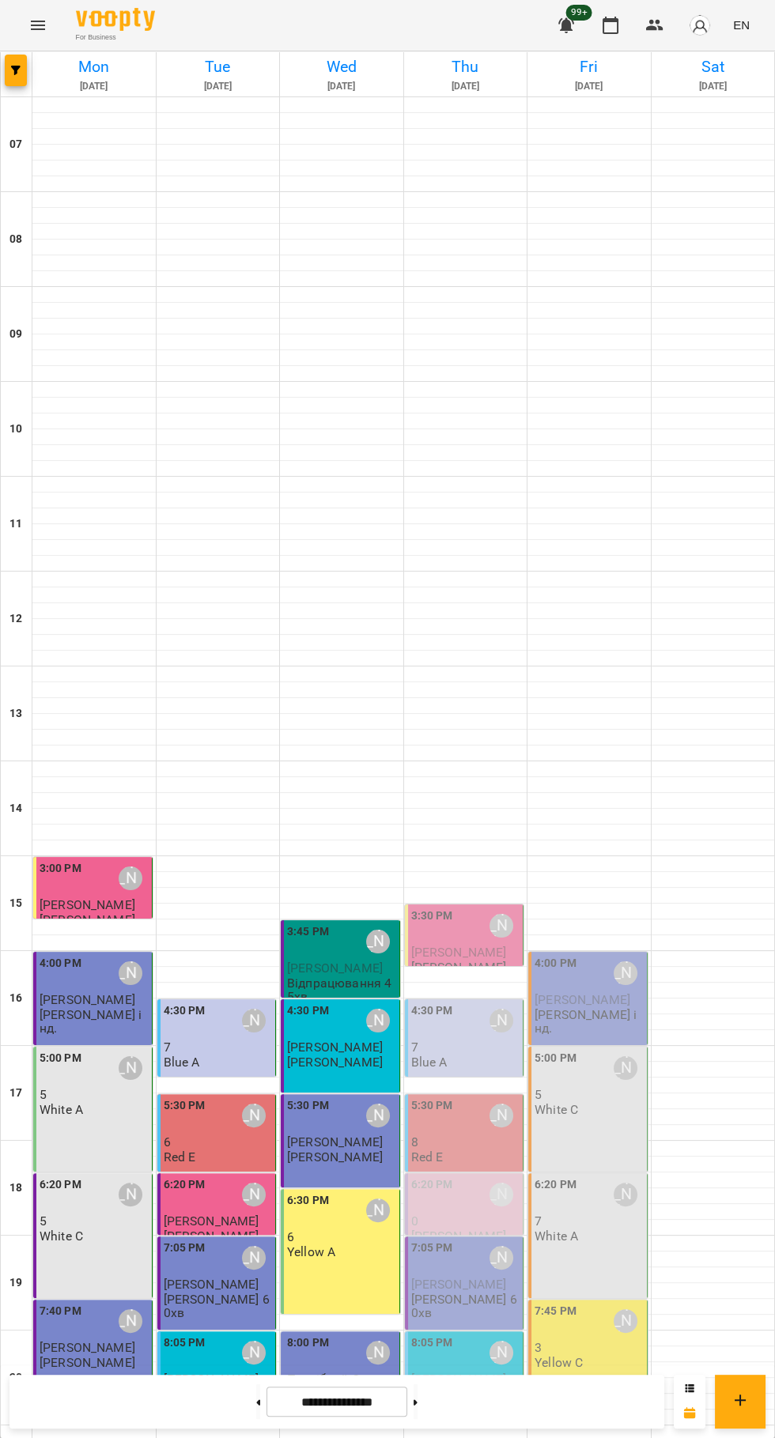
scroll to position [153, 0]
